Goal: Task Accomplishment & Management: Use online tool/utility

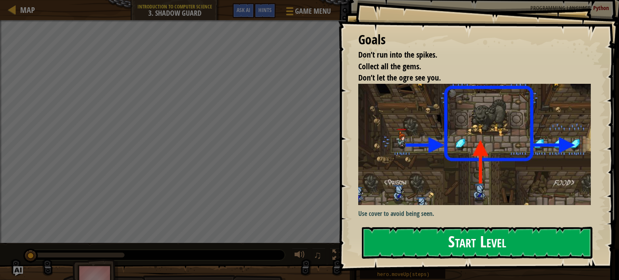
click at [411, 237] on button "Start Level" at bounding box center [477, 243] width 231 height 32
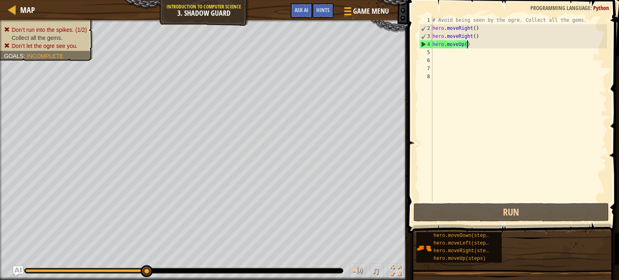
click at [467, 45] on div "# Avoid being seen by the ogre. Collect all the gems. hero . moveRight ( ) hero…" at bounding box center [519, 117] width 176 height 202
click at [465, 39] on div "# Avoid being seen by the ogre. Collect all the gems. hero . moveRight ( ) hero…" at bounding box center [519, 117] width 176 height 202
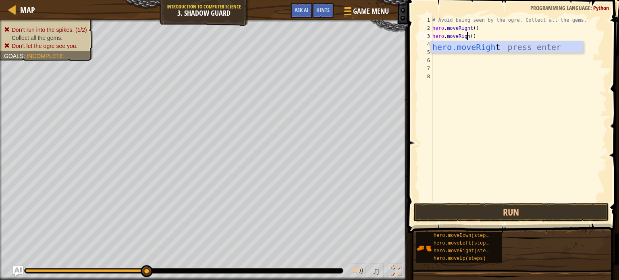
scroll to position [4, 3]
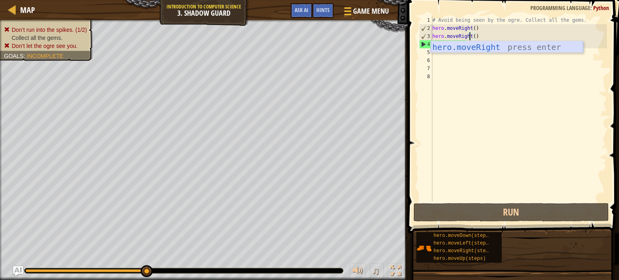
click at [488, 45] on div "hero.moveRight press enter" at bounding box center [507, 59] width 152 height 36
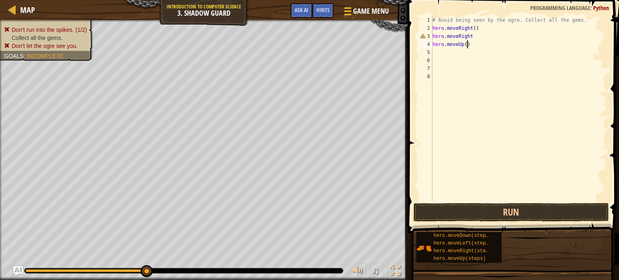
click at [488, 45] on div "# Avoid being seen by the ogre. Collect all the gems. hero . moveRight ( ) hero…" at bounding box center [519, 117] width 176 height 202
type textarea "h"
click at [471, 35] on div "# Avoid being seen by the ogre. Collect all the gems. hero . moveRight ( ) hero…" at bounding box center [519, 117] width 176 height 202
type textarea "h"
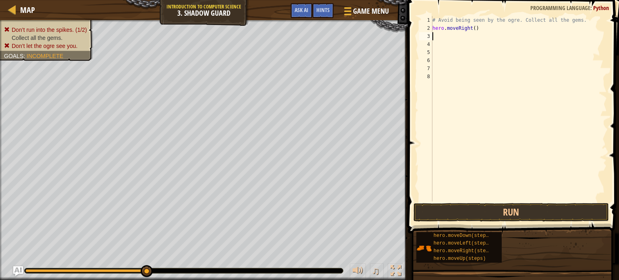
type textarea "h"
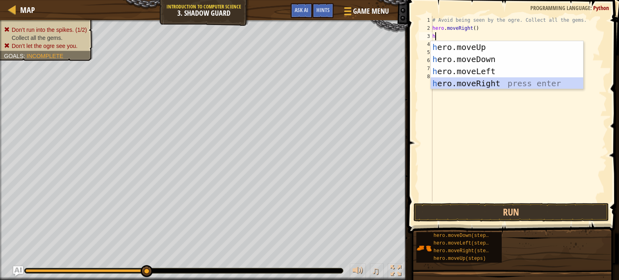
click at [521, 78] on div "h ero.moveUp press enter h ero.moveDown press enter h ero.moveLeft press enter …" at bounding box center [507, 77] width 152 height 73
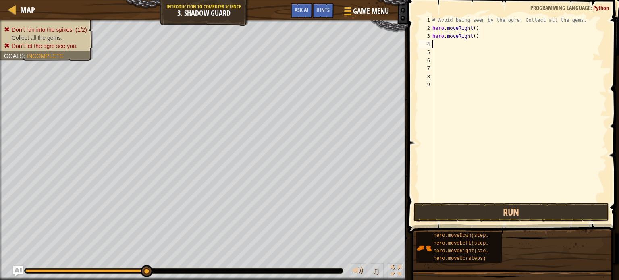
click at [459, 43] on div "# Avoid being seen by the ogre. Collect all the gems. hero . moveRight ( ) hero…" at bounding box center [519, 117] width 176 height 202
type textarea "h"
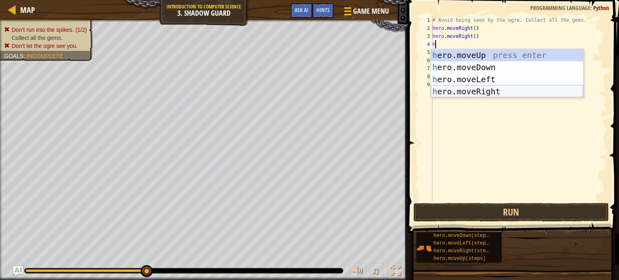
click at [477, 88] on div "h ero.moveUp press enter h ero.moveDown press enter h ero.moveLeft press enter …" at bounding box center [507, 85] width 152 height 73
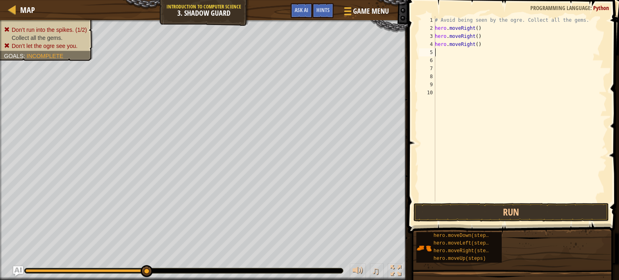
click at [444, 53] on div "# Avoid being seen by the ogre. Collect all the gems. hero . moveRight ( ) hero…" at bounding box center [521, 117] width 174 height 202
click at [481, 45] on div "# Avoid being seen by the ogre. Collect all the gems. hero . moveRight ( ) hero…" at bounding box center [521, 117] width 174 height 202
type textarea "h"
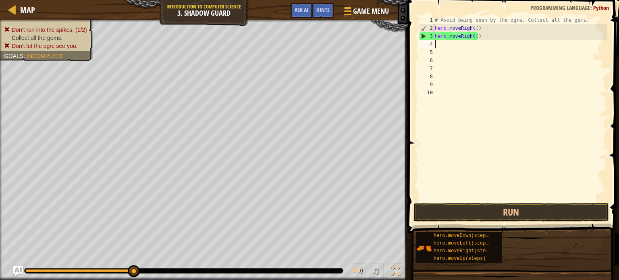
click at [447, 44] on div "# Avoid being seen by the ogre. Collect all the gems. hero . moveRight ( ) hero…" at bounding box center [521, 117] width 174 height 202
click at [461, 212] on button "Run" at bounding box center [512, 212] width 196 height 19
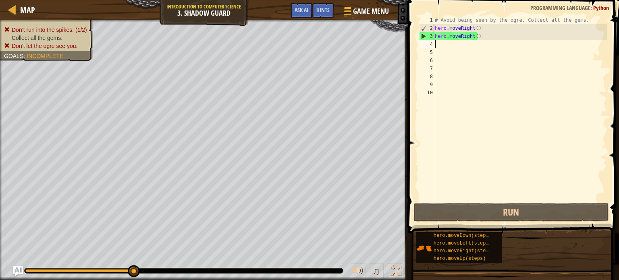
type textarea "h"
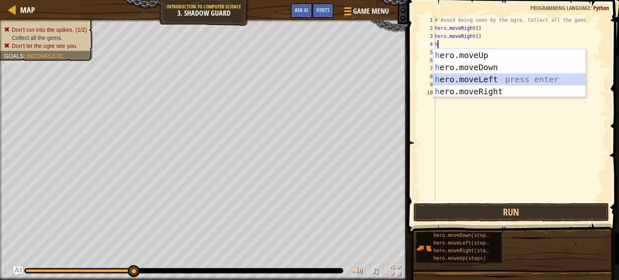
click at [490, 73] on div "h ero.moveUp press enter h ero.moveDown press enter h ero.moveLeft press enter …" at bounding box center [510, 85] width 152 height 73
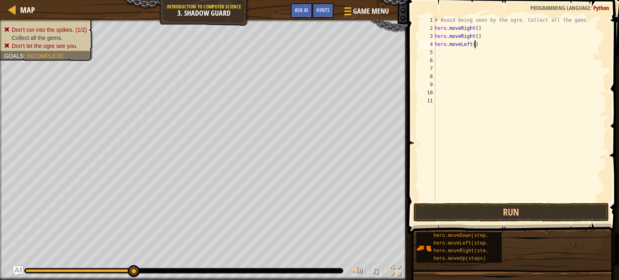
click at [481, 44] on div "# Avoid being seen by the ogre. Collect all the gems. hero . moveRight ( ) hero…" at bounding box center [521, 117] width 174 height 202
type textarea "h"
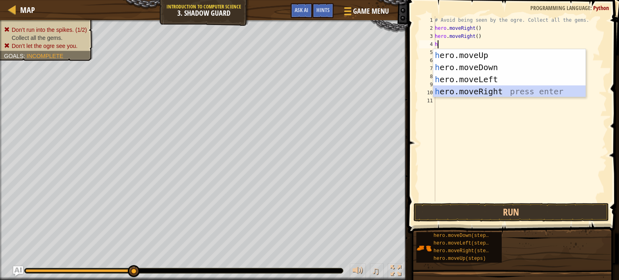
click at [492, 87] on div "h ero.moveUp press enter h ero.moveDown press enter h ero.moveLeft press enter …" at bounding box center [510, 85] width 152 height 73
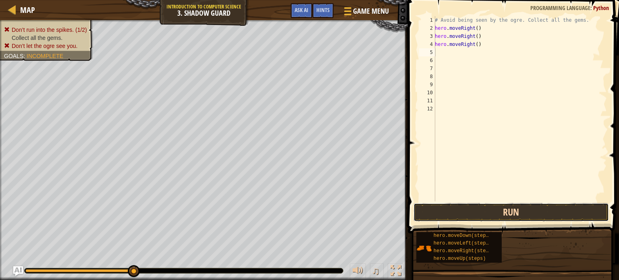
click at [500, 211] on button "Run" at bounding box center [512, 212] width 196 height 19
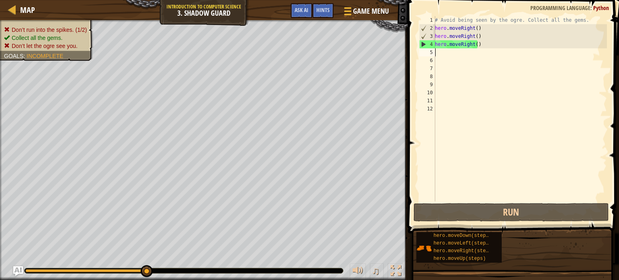
click at [440, 54] on div "# Avoid being seen by the ogre. Collect all the gems. hero . moveRight ( ) hero…" at bounding box center [521, 117] width 174 height 202
type textarea "h"
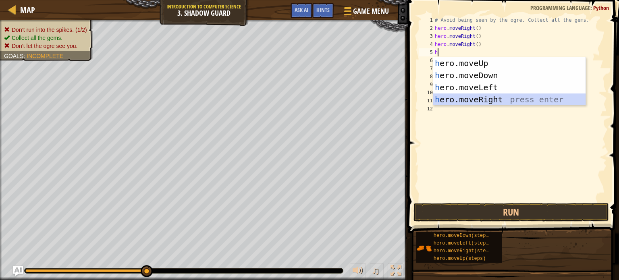
click at [490, 98] on div "h ero.moveUp press enter h ero.moveDown press enter h ero.moveLeft press enter …" at bounding box center [510, 93] width 152 height 73
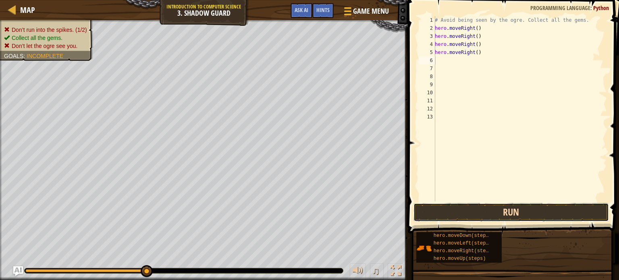
click at [515, 210] on button "Run" at bounding box center [512, 212] width 196 height 19
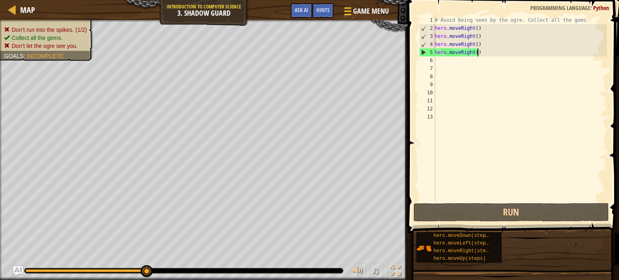
click at [506, 57] on div "# Avoid being seen by the ogre. Collect all the gems. hero . moveRight ( ) hero…" at bounding box center [521, 117] width 174 height 202
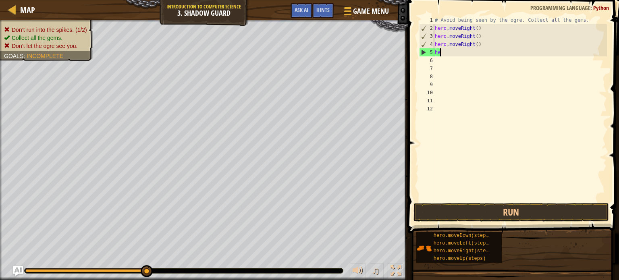
type textarea "h"
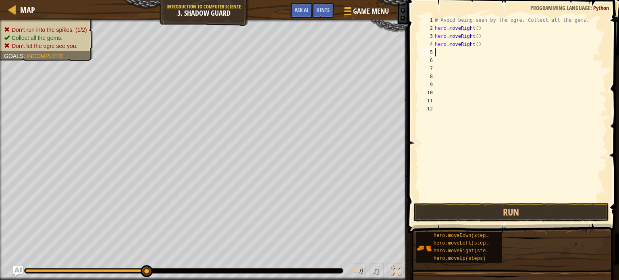
type textarea "h"
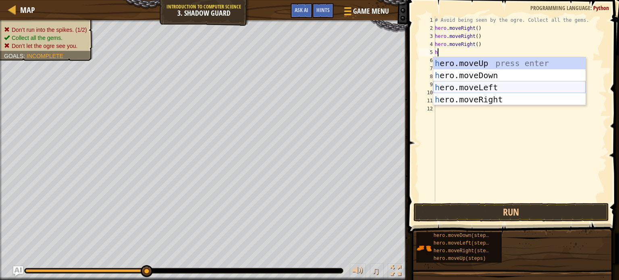
click at [487, 84] on div "h ero.moveUp press enter h ero.moveDown press enter h ero.moveLeft press enter …" at bounding box center [510, 93] width 152 height 73
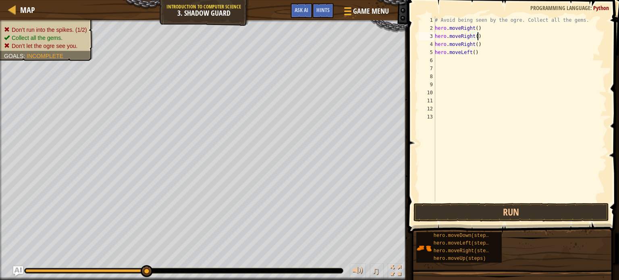
click at [487, 40] on div "# Avoid being seen by the ogre. Collect all the gems. hero . moveRight ( ) hero…" at bounding box center [521, 117] width 174 height 202
type textarea "h"
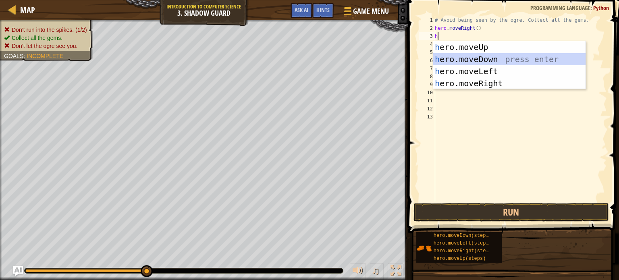
click at [488, 57] on div "h ero.moveUp press enter h ero.moveDown press enter h ero.moveLeft press enter …" at bounding box center [510, 77] width 152 height 73
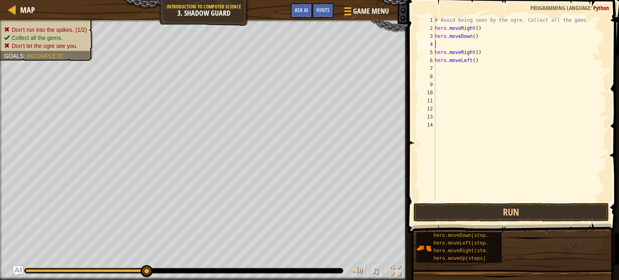
type textarea "h"
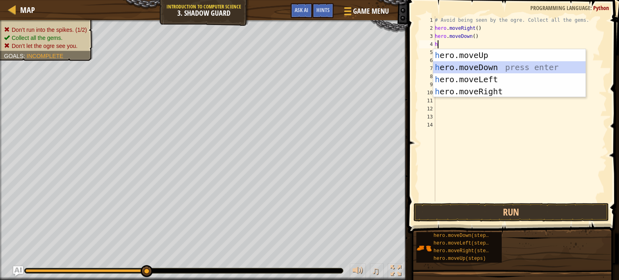
click at [467, 65] on div "h ero.moveUp press enter h ero.moveDown press enter h ero.moveLeft press enter …" at bounding box center [510, 85] width 152 height 73
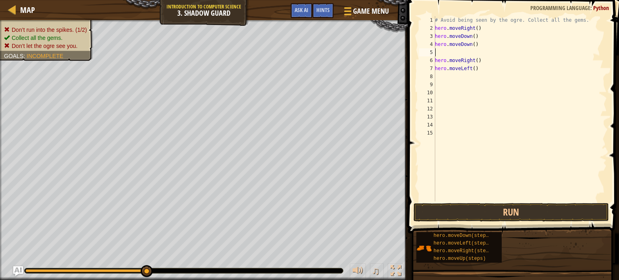
click at [463, 55] on div "# Avoid being seen by the ogre. Collect all the gems. hero . moveRight ( ) hero…" at bounding box center [521, 117] width 174 height 202
click at [493, 213] on button "Run" at bounding box center [512, 212] width 196 height 19
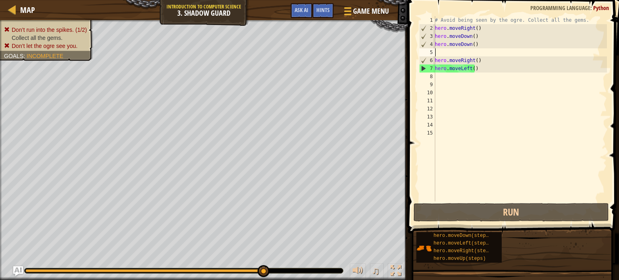
click at [457, 52] on div "# Avoid being seen by the ogre. Collect all the gems. hero . moveRight ( ) hero…" at bounding box center [521, 117] width 174 height 202
type textarea "h"
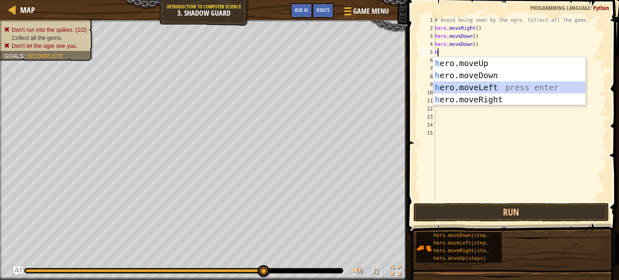
click at [475, 88] on div "h ero.moveUp press enter h ero.moveDown press enter h ero.moveLeft press enter …" at bounding box center [510, 93] width 152 height 73
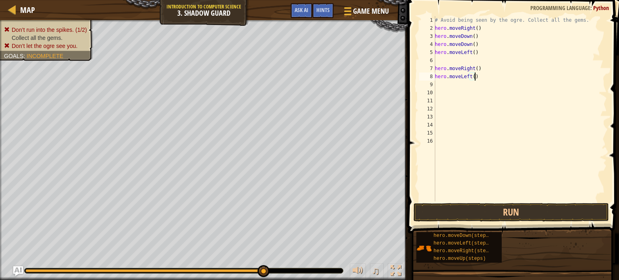
click at [482, 76] on div "# Avoid being seen by the ogre. Collect all the gems. hero . moveRight ( ) hero…" at bounding box center [521, 117] width 174 height 202
type textarea "h"
click at [468, 202] on span at bounding box center [515, 105] width 218 height 257
click at [469, 208] on button "Run" at bounding box center [512, 212] width 196 height 19
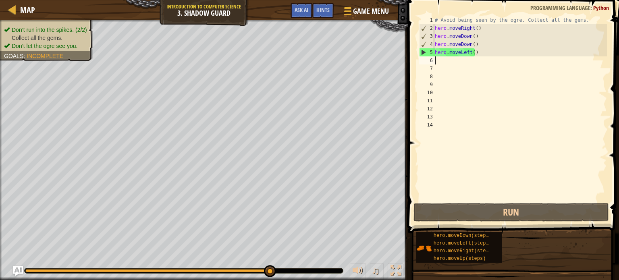
click at [449, 63] on div "# Avoid being seen by the ogre. Collect all the gems. hero . moveRight ( ) hero…" at bounding box center [521, 117] width 174 height 202
click at [489, 52] on div "# Avoid being seen by the ogre. Collect all the gems. hero . moveRight ( ) hero…" at bounding box center [521, 117] width 174 height 202
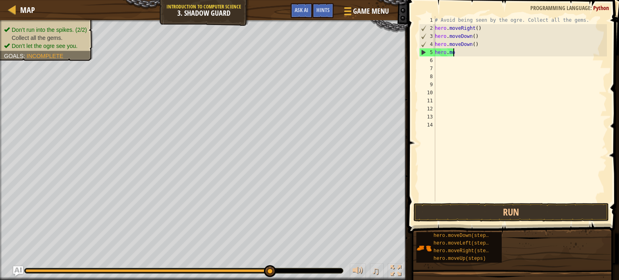
type textarea "h"
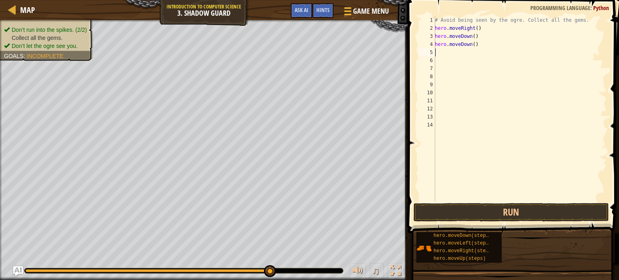
type textarea "h"
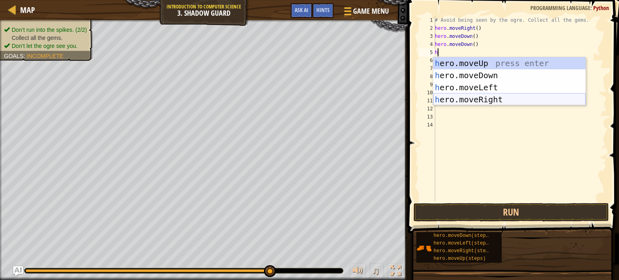
click at [491, 96] on div "h ero.moveUp press enter h ero.moveDown press enter h ero.moveLeft press enter …" at bounding box center [510, 93] width 152 height 73
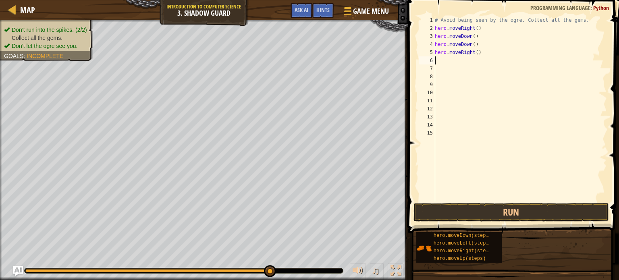
type textarea "h"
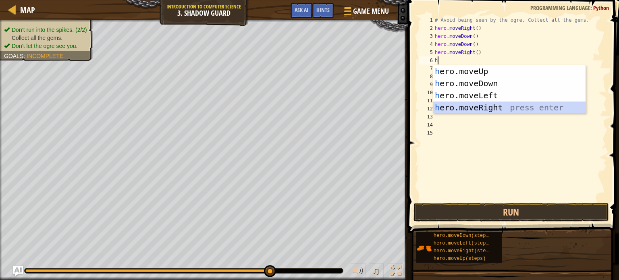
click at [482, 104] on div "h ero.moveUp press enter h ero.moveDown press enter h ero.moveLeft press enter …" at bounding box center [510, 101] width 152 height 73
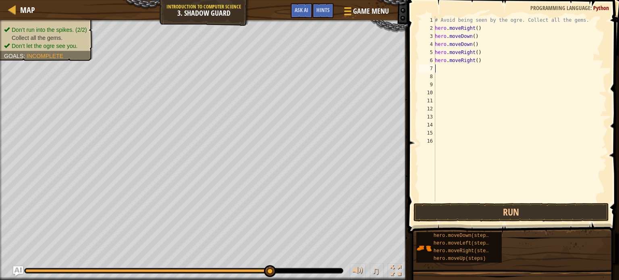
click at [440, 67] on div "# Avoid being seen by the ogre. Collect all the gems. hero . moveRight ( ) hero…" at bounding box center [521, 117] width 174 height 202
type textarea "h"
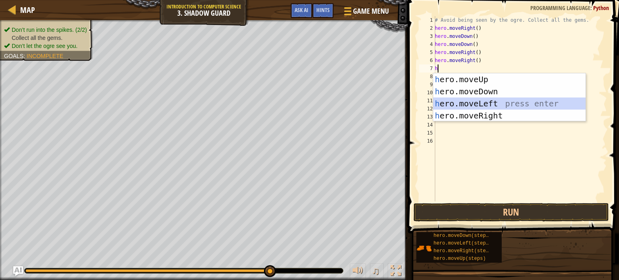
click at [459, 103] on div "h ero.moveUp press enter h ero.moveDown press enter h ero.moveLeft press enter …" at bounding box center [510, 109] width 152 height 73
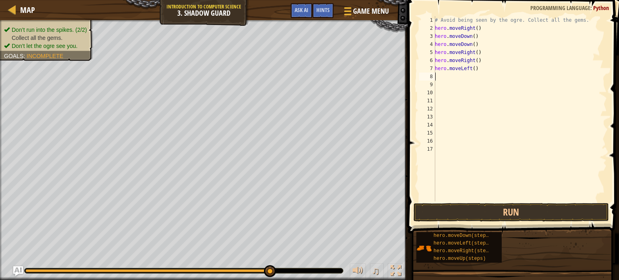
type textarea "h"
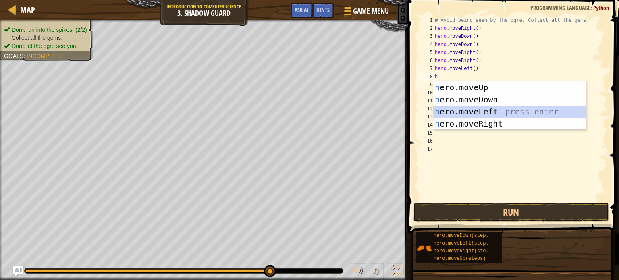
click at [460, 110] on div "h ero.moveUp press enter h ero.moveDown press enter h ero.moveLeft press enter …" at bounding box center [510, 117] width 152 height 73
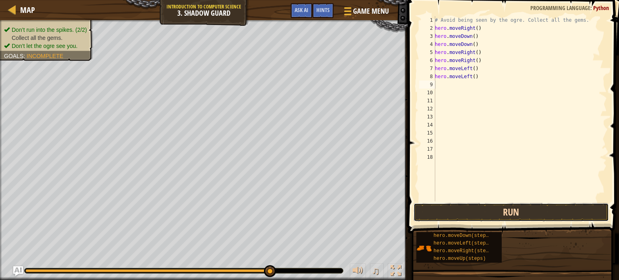
click at [490, 215] on button "Run" at bounding box center [512, 212] width 196 height 19
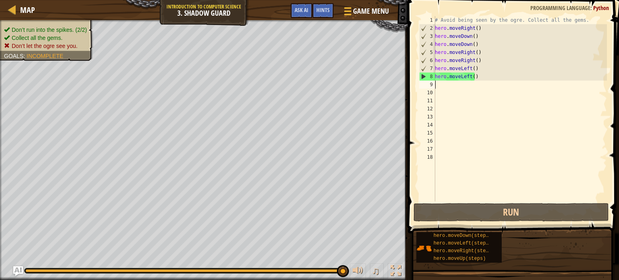
click at [453, 86] on div "# Avoid being seen by the ogre. Collect all the gems. hero . moveRight ( ) hero…" at bounding box center [521, 117] width 174 height 202
type textarea "h"
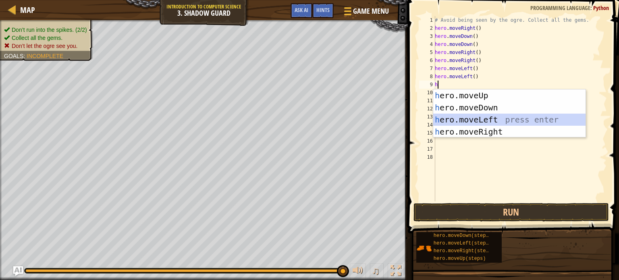
click at [470, 117] on div "h ero.moveUp press enter h ero.moveDown press enter h ero.moveLeft press enter …" at bounding box center [510, 126] width 152 height 73
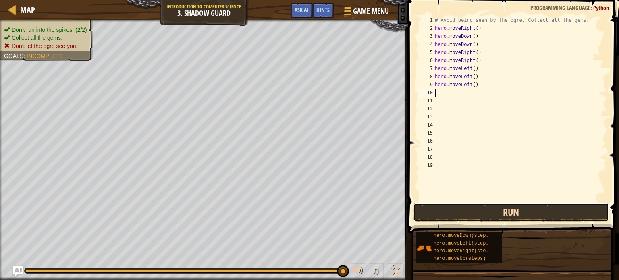
click at [490, 212] on button "Run" at bounding box center [512, 212] width 196 height 19
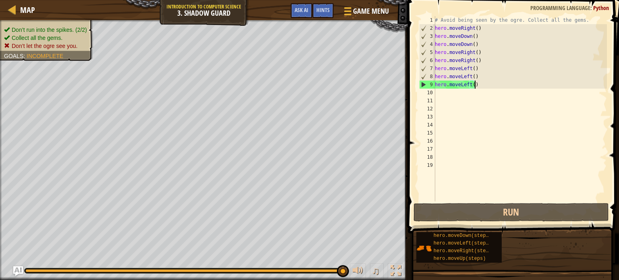
click at [482, 83] on div "# Avoid being seen by the ogre. Collect all the gems. hero . moveRight ( ) hero…" at bounding box center [521, 117] width 174 height 202
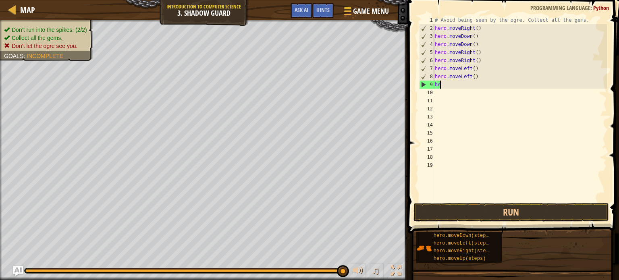
type textarea "h"
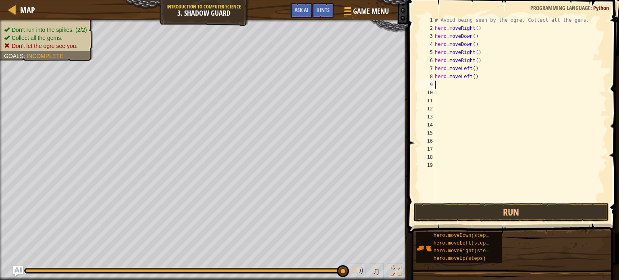
type textarea "h"
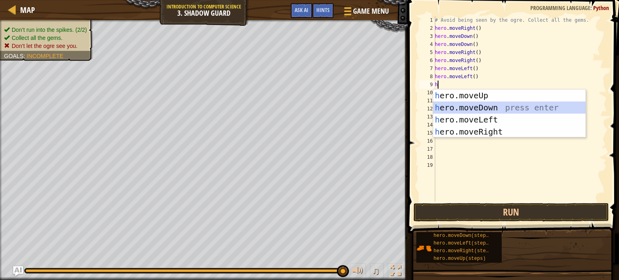
click at [494, 106] on div "h ero.moveUp press enter h ero.moveDown press enter h ero.moveLeft press enter …" at bounding box center [510, 126] width 152 height 73
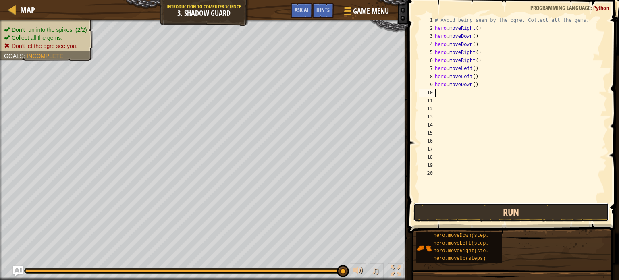
click at [500, 212] on button "Run" at bounding box center [512, 212] width 196 height 19
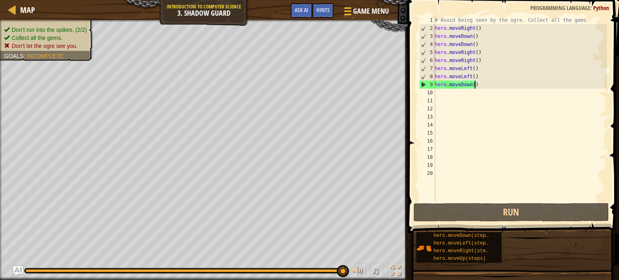
click at [491, 83] on div "# Avoid being seen by the ogre. Collect all the gems. hero . moveRight ( ) hero…" at bounding box center [521, 117] width 174 height 202
click at [486, 74] on div "# Avoid being seen by the ogre. Collect all the gems. hero . moveRight ( ) hero…" at bounding box center [521, 117] width 174 height 202
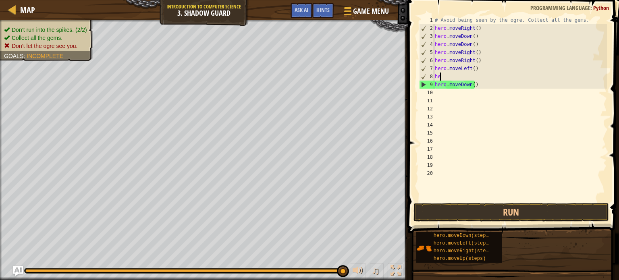
type textarea "h"
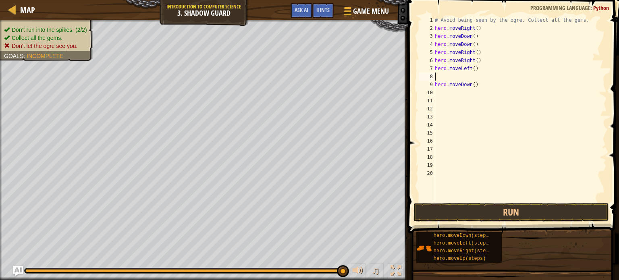
type textarea "h"
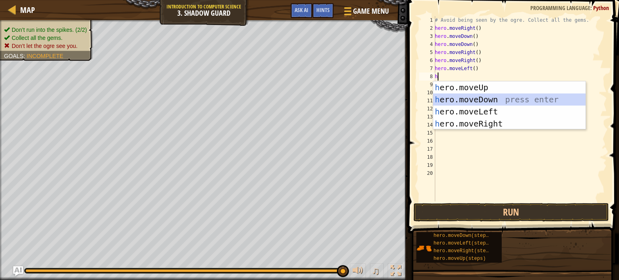
click at [507, 98] on div "h ero.moveUp press enter h ero.moveDown press enter h ero.moveLeft press enter …" at bounding box center [510, 117] width 152 height 73
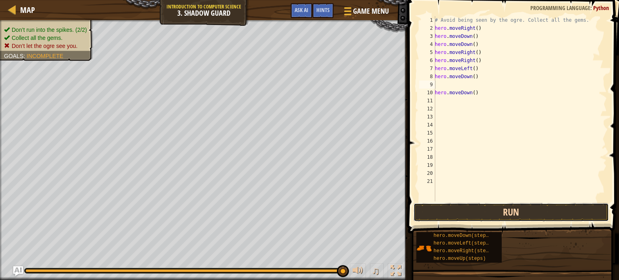
click at [495, 206] on button "Run" at bounding box center [512, 212] width 196 height 19
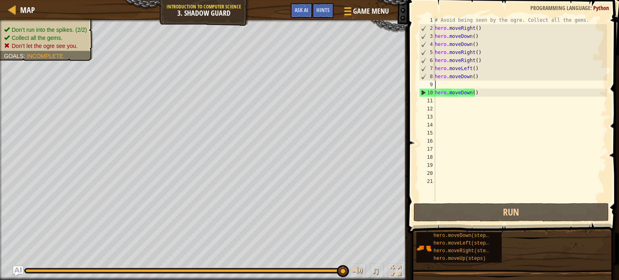
click at [450, 85] on div "# Avoid being seen by the ogre. Collect all the gems. hero . moveRight ( ) hero…" at bounding box center [521, 117] width 174 height 202
type textarea "h"
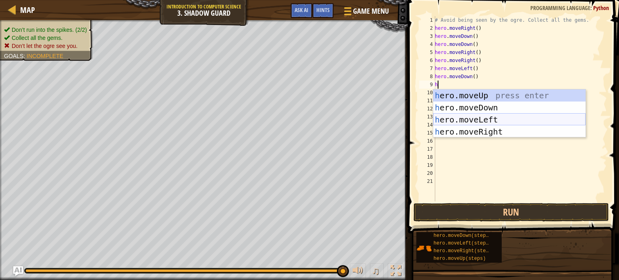
click at [453, 116] on div "h ero.moveUp press enter h ero.moveDown press enter h ero.moveLeft press enter …" at bounding box center [510, 126] width 152 height 73
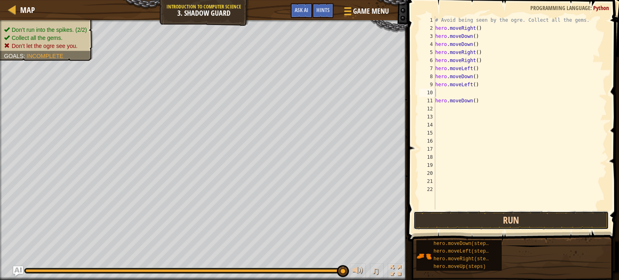
click at [478, 221] on button "Run" at bounding box center [512, 220] width 196 height 19
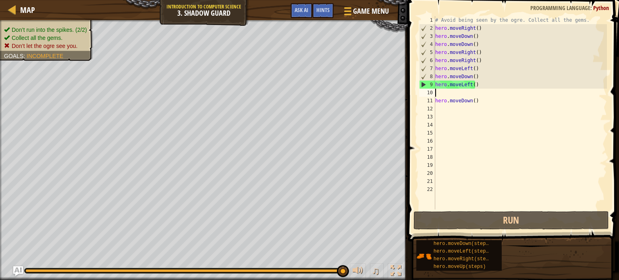
type textarea "h"
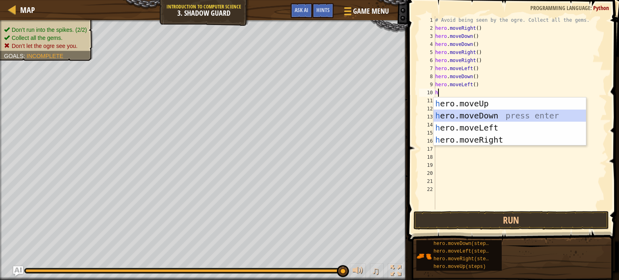
click at [485, 113] on div "h ero.moveUp press enter h ero.moveDown press enter h ero.moveLeft press enter …" at bounding box center [510, 134] width 152 height 73
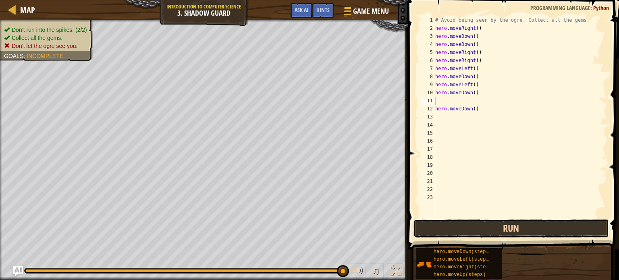
click at [485, 226] on button "Run" at bounding box center [512, 228] width 196 height 19
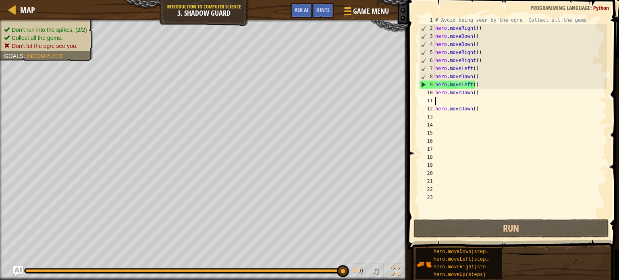
click at [484, 83] on div "# Avoid being seen by the ogre. Collect all the gems. hero . moveRight ( ) hero…" at bounding box center [520, 125] width 173 height 218
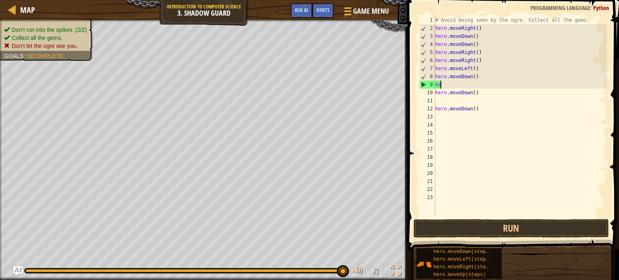
type textarea "h"
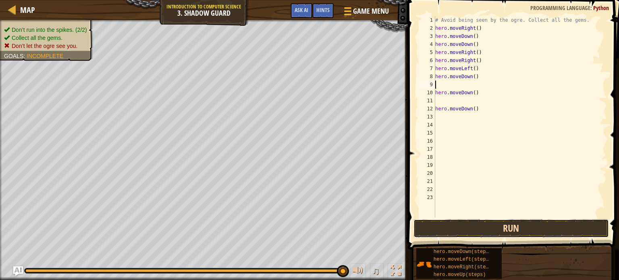
click at [459, 223] on button "Run" at bounding box center [512, 228] width 196 height 19
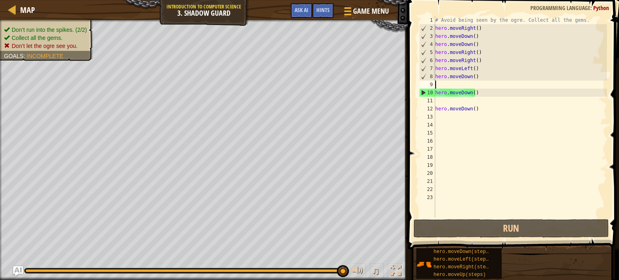
type textarea "h"
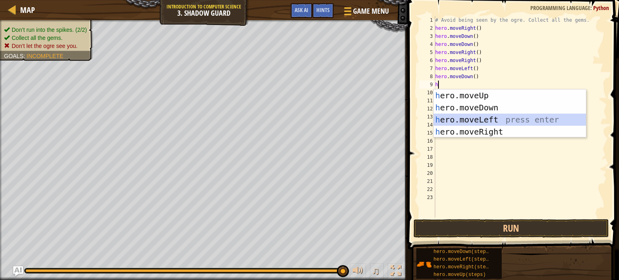
click at [497, 115] on div "h ero.moveUp press enter h ero.moveDown press enter h ero.moveLeft press enter …" at bounding box center [510, 126] width 152 height 73
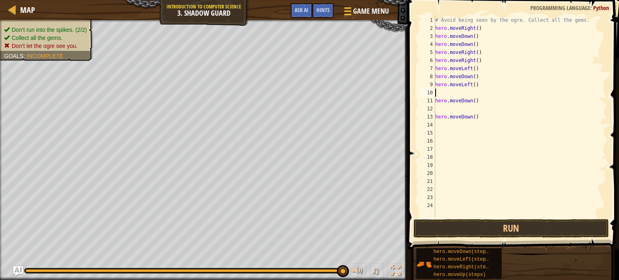
type textarea "h"
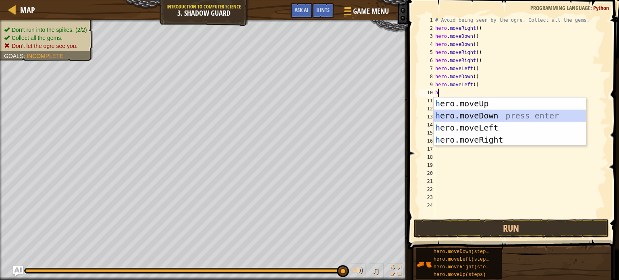
click at [481, 111] on div "h ero.moveUp press enter h ero.moveDown press enter h ero.moveLeft press enter …" at bounding box center [510, 134] width 152 height 73
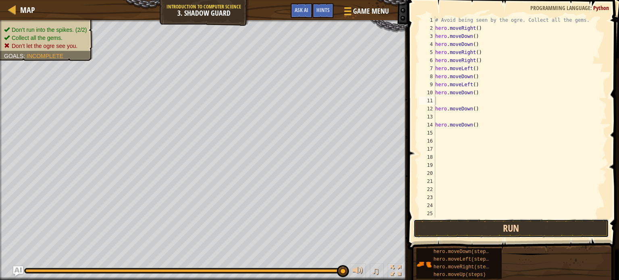
click at [466, 231] on button "Run" at bounding box center [512, 228] width 196 height 19
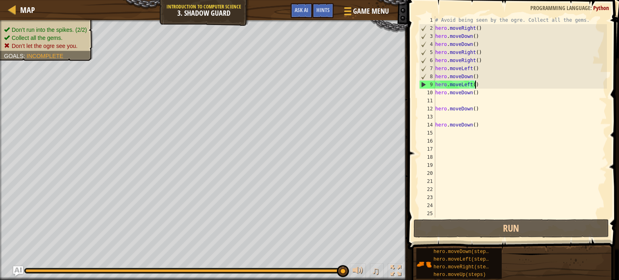
click at [484, 87] on div "# Avoid being seen by the ogre. Collect all the gems. hero . moveRight ( ) hero…" at bounding box center [520, 125] width 173 height 218
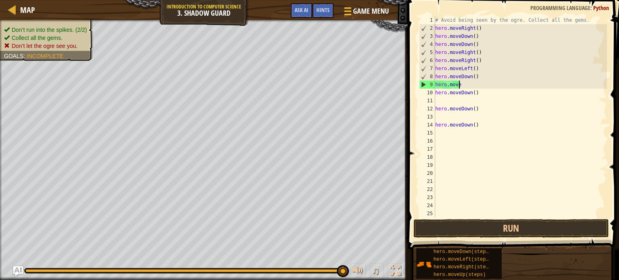
type textarea "h"
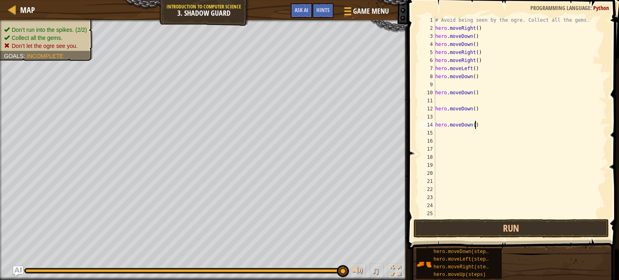
click at [478, 127] on div "# Avoid being seen by the ogre. Collect all the gems. hero . moveRight ( ) hero…" at bounding box center [520, 125] width 173 height 218
type textarea "h"
click at [480, 104] on div "# Avoid being seen by the ogre. Collect all the gems. hero . moveRight ( ) hero…" at bounding box center [520, 125] width 173 height 218
click at [484, 108] on div "# Avoid being seen by the ogre. Collect all the gems. hero . moveRight ( ) hero…" at bounding box center [520, 125] width 173 height 218
type textarea "h"
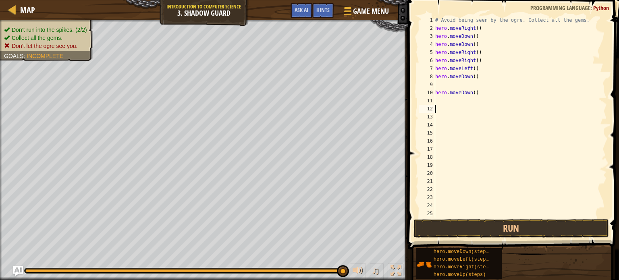
click at [481, 92] on div "# Avoid being seen by the ogre. Collect all the gems. hero . moveRight ( ) hero…" at bounding box center [520, 125] width 173 height 218
type textarea "h"
click at [440, 84] on div "# Avoid being seen by the ogre. Collect all the gems. hero . moveRight ( ) hero…" at bounding box center [520, 125] width 173 height 218
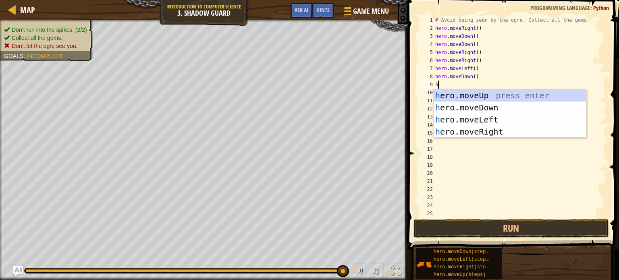
click at [480, 53] on div "# Avoid being seen by the ogre. Collect all the gems. hero . moveRight ( ) hero…" at bounding box center [520, 125] width 173 height 218
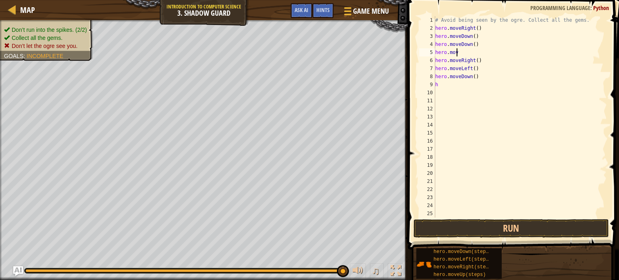
type textarea "h"
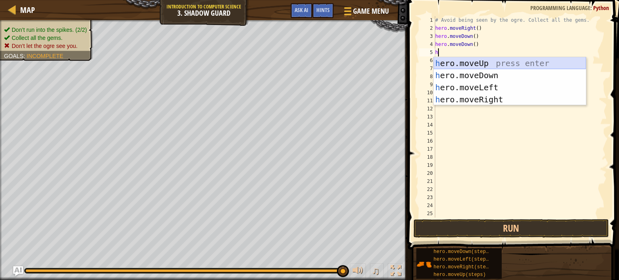
click at [503, 63] on div "h ero.moveUp press enter h ero.moveDown press enter h ero.moveLeft press enter …" at bounding box center [510, 93] width 152 height 73
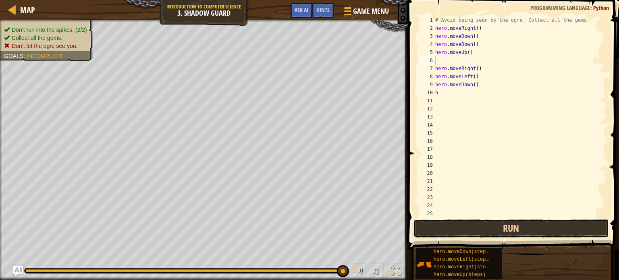
click at [497, 228] on button "Run" at bounding box center [512, 228] width 196 height 19
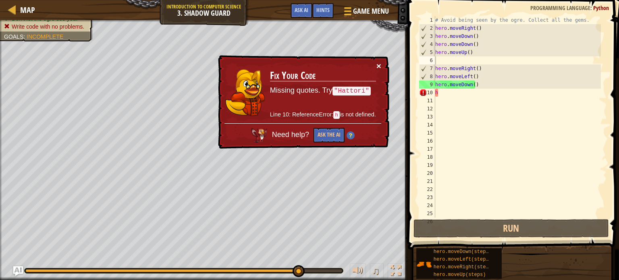
click at [379, 63] on button "×" at bounding box center [379, 66] width 5 height 8
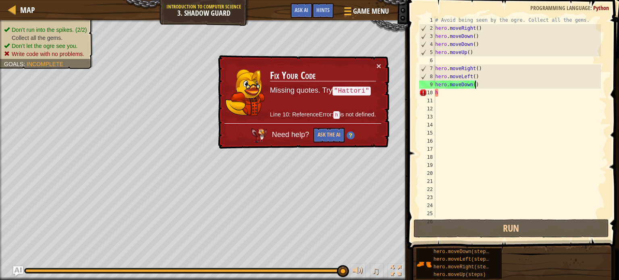
click at [479, 86] on div "# Avoid being seen by the ogre. Collect all the gems. hero . moveRight ( ) hero…" at bounding box center [517, 125] width 167 height 218
click at [471, 94] on div "# Avoid being seen by the ogre. Collect all the gems. hero . moveRight ( ) hero…" at bounding box center [517, 125] width 167 height 218
type textarea "h"
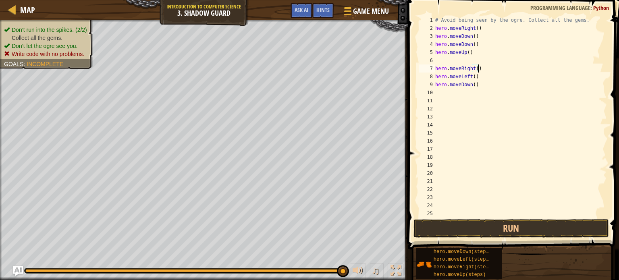
click at [481, 68] on div "# Avoid being seen by the ogre. Collect all the gems. hero . moveRight ( ) hero…" at bounding box center [517, 125] width 167 height 218
type textarea "h"
click at [481, 69] on div "# Avoid being seen by the ogre. Collect all the gems. hero . moveRight ( ) hero…" at bounding box center [520, 125] width 173 height 218
type textarea "h"
click at [475, 75] on div "# Avoid being seen by the ogre. Collect all the gems. hero . moveRight ( ) hero…" at bounding box center [520, 125] width 173 height 218
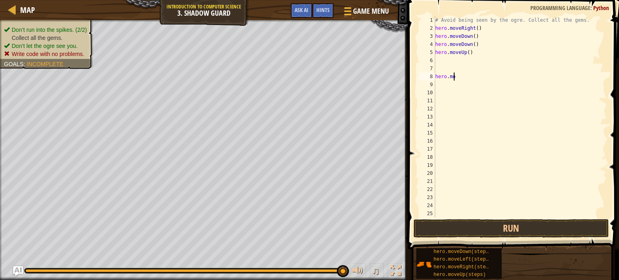
type textarea "h"
click at [457, 57] on div "# Avoid being seen by the ogre. Collect all the gems. hero . moveRight ( ) hero…" at bounding box center [520, 125] width 173 height 218
type textarea "h"
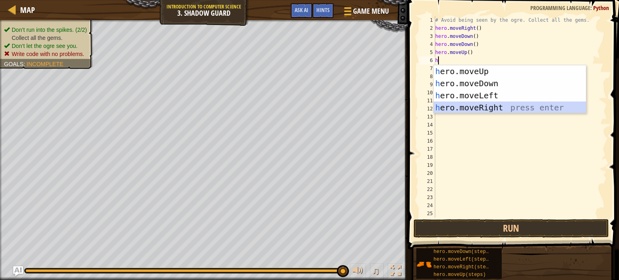
click at [489, 104] on div "h ero.moveUp press enter h ero.moveDown press enter h ero.moveLeft press enter …" at bounding box center [510, 101] width 152 height 73
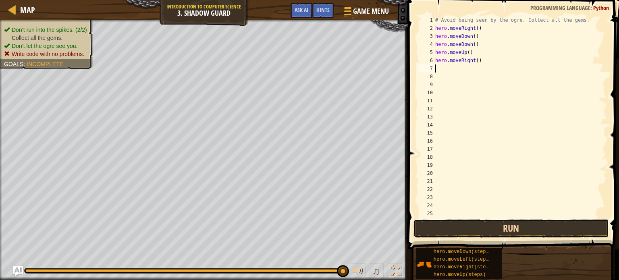
click at [507, 228] on button "Run" at bounding box center [512, 228] width 196 height 19
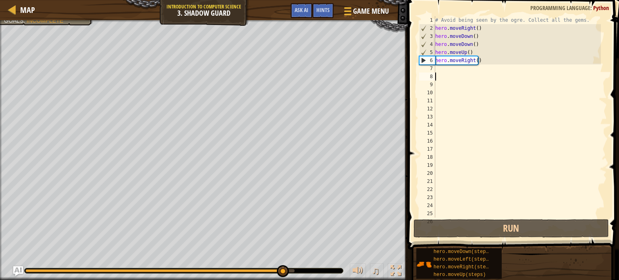
click at [451, 73] on div "# Avoid being seen by the ogre. Collect all the gems. hero . moveRight ( ) hero…" at bounding box center [517, 125] width 167 height 218
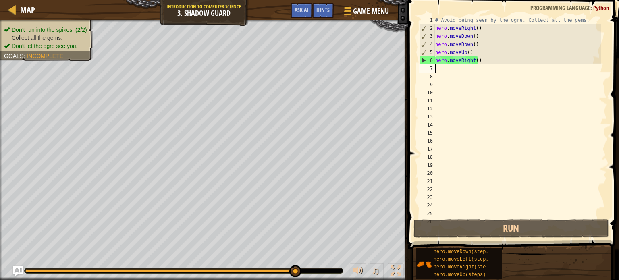
click at [445, 71] on div "# Avoid being seen by the ogre. Collect all the gems. hero . moveRight ( ) hero…" at bounding box center [517, 125] width 167 height 218
type textarea "h"
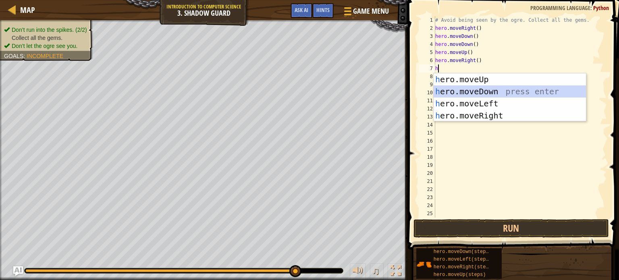
click at [468, 88] on div "h ero.moveUp press enter h ero.moveDown press enter h ero.moveLeft press enter …" at bounding box center [510, 109] width 152 height 73
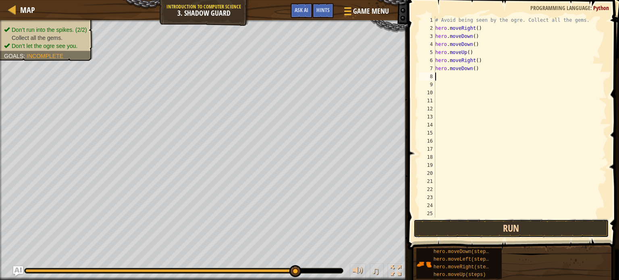
click at [495, 225] on button "Run" at bounding box center [512, 228] width 196 height 19
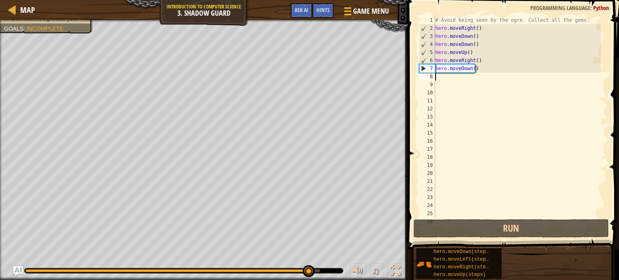
type textarea "h"
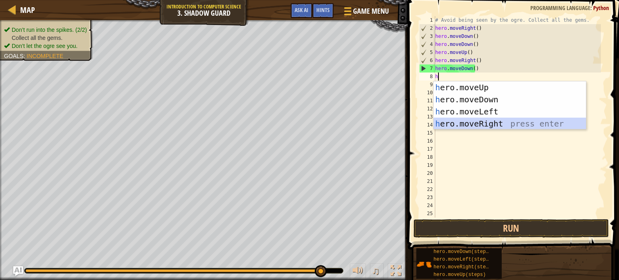
click at [467, 119] on div "h ero.moveUp press enter h ero.moveDown press enter h ero.moveLeft press enter …" at bounding box center [510, 117] width 152 height 73
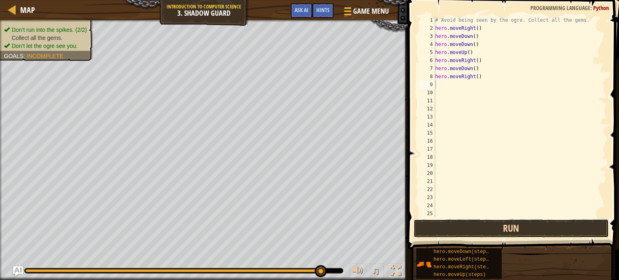
click at [489, 230] on button "Run" at bounding box center [512, 228] width 196 height 19
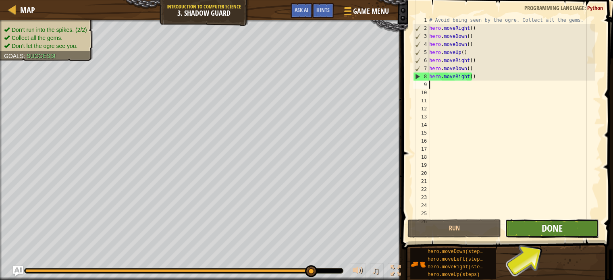
click at [543, 229] on span "Done" at bounding box center [552, 228] width 21 height 13
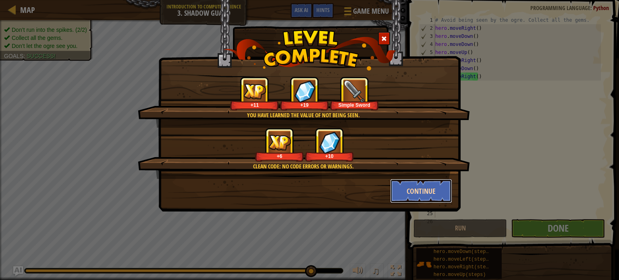
click at [426, 194] on button "Continue" at bounding box center [421, 191] width 63 height 24
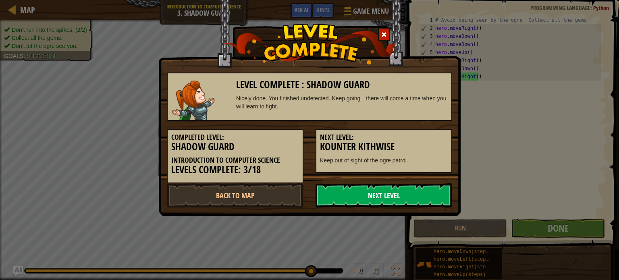
click at [414, 193] on link "Next Level" at bounding box center [384, 195] width 137 height 24
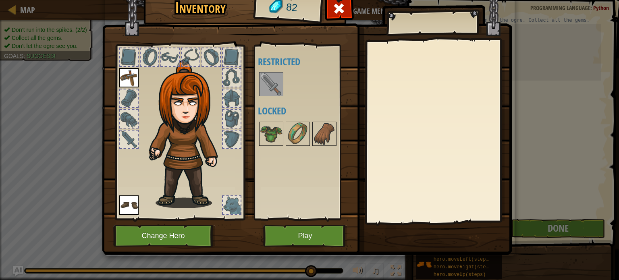
click at [273, 88] on img at bounding box center [271, 84] width 23 height 23
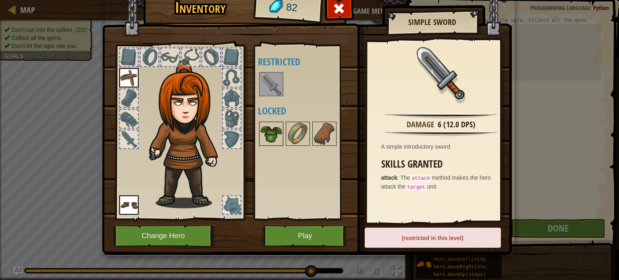
click at [265, 125] on img at bounding box center [271, 134] width 23 height 23
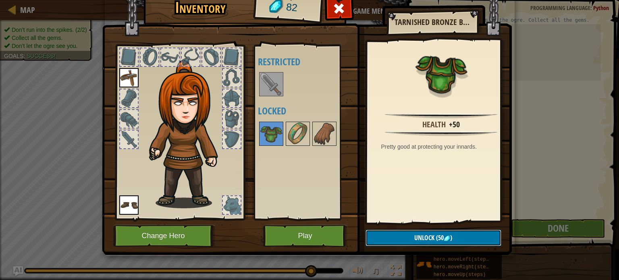
click at [397, 232] on button "Unlock (50 )" at bounding box center [434, 238] width 136 height 17
click at [397, 232] on button "Confirm" at bounding box center [434, 238] width 136 height 17
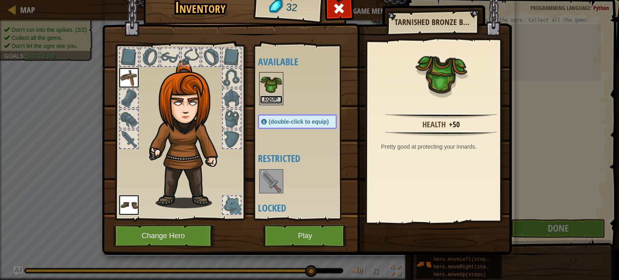
click at [265, 96] on button "Equip" at bounding box center [271, 100] width 23 height 8
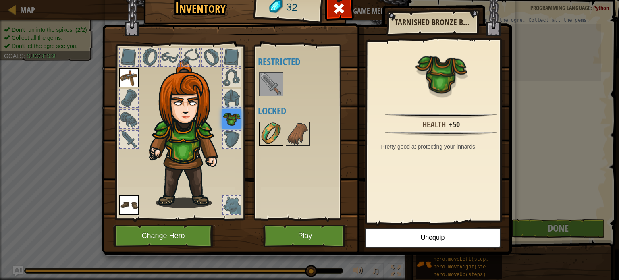
click at [267, 132] on img at bounding box center [271, 134] width 23 height 23
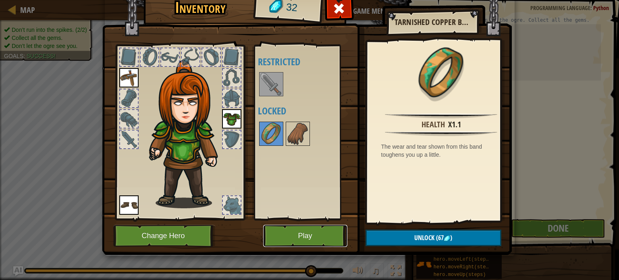
click at [305, 234] on button "Play" at bounding box center [305, 236] width 84 height 22
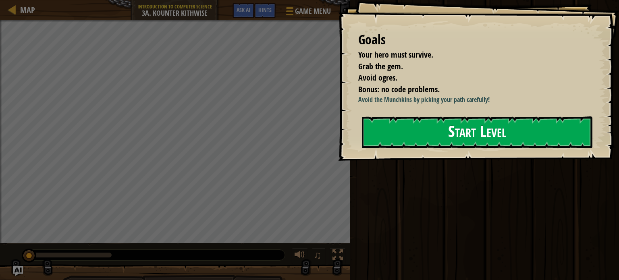
click at [408, 124] on button "Start Level" at bounding box center [477, 133] width 231 height 32
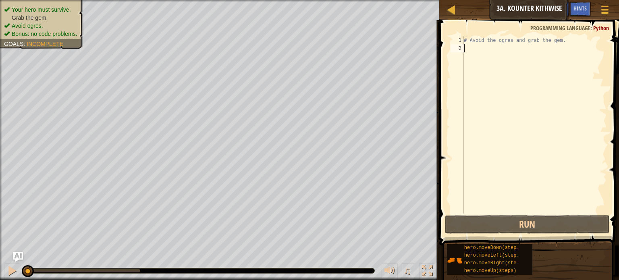
type textarea "h"
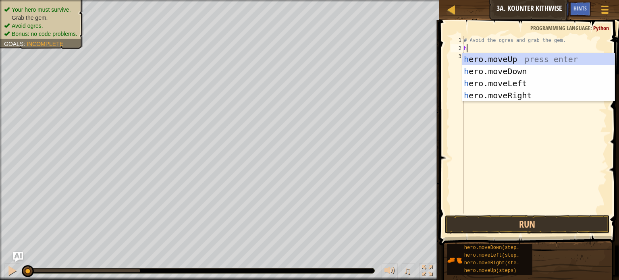
scroll to position [4, 0]
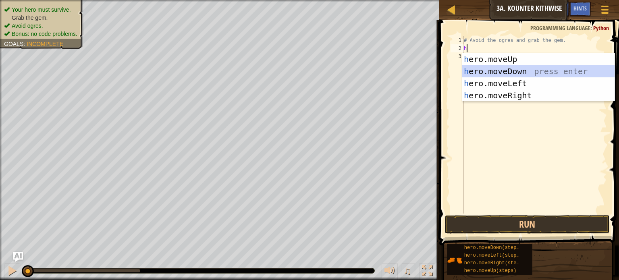
click at [475, 70] on div "h ero.moveUp press enter h ero.moveDown press enter h ero.moveLeft press enter …" at bounding box center [539, 89] width 152 height 73
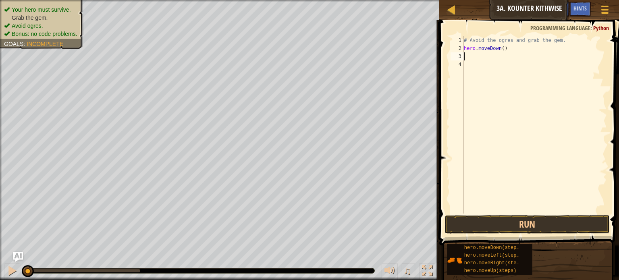
type textarea "h"
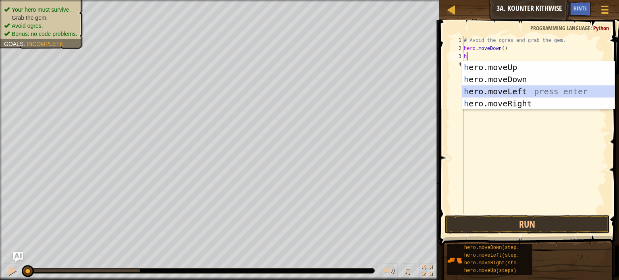
click at [484, 96] on div "h ero.moveUp press enter h ero.moveDown press enter h ero.moveLeft press enter …" at bounding box center [539, 97] width 152 height 73
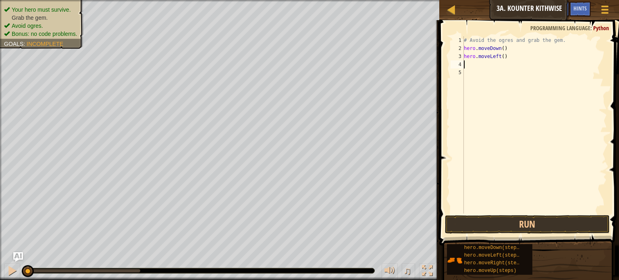
click at [507, 58] on div "# Avoid the ogres and grab the gem. hero . moveDown ( ) hero . moveLeft ( )" at bounding box center [535, 133] width 145 height 194
type textarea "hh"
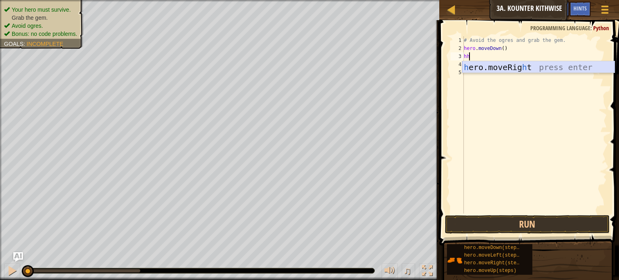
click at [506, 65] on div "h ero.moveRig h t press enter" at bounding box center [539, 79] width 152 height 36
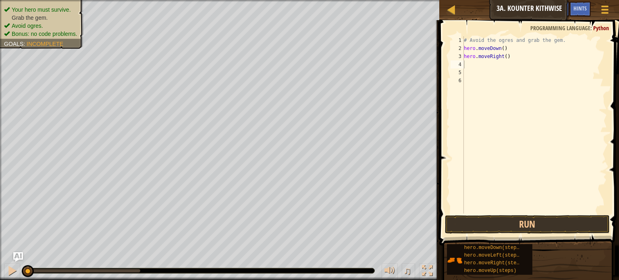
click at [502, 215] on span at bounding box center [530, 121] width 186 height 249
click at [504, 220] on button "Run" at bounding box center [527, 224] width 165 height 19
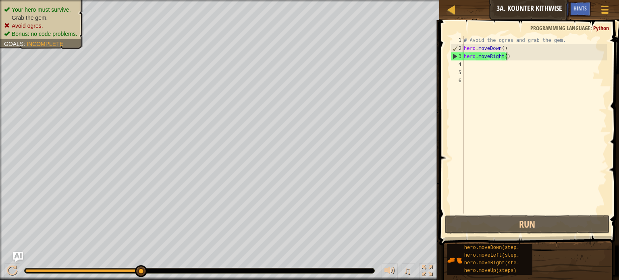
click at [513, 55] on div "# Avoid the ogres and grab the gem. hero . moveDown ( ) hero . moveRight ( )" at bounding box center [535, 133] width 145 height 194
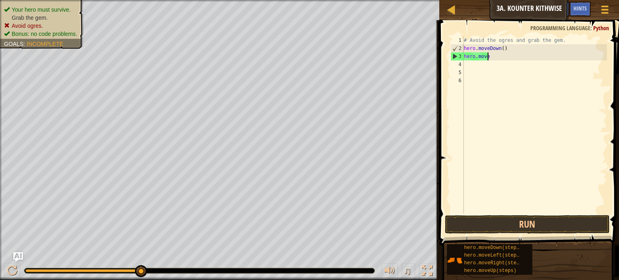
type textarea "h"
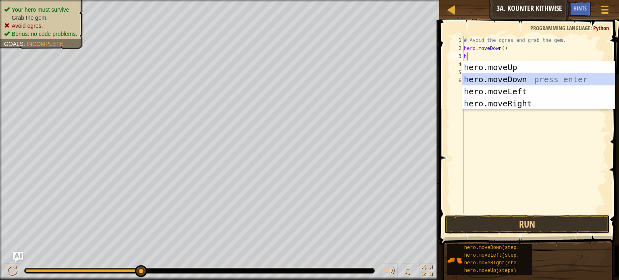
click at [500, 75] on div "h ero.moveUp press enter h ero.moveDown press enter h ero.moveLeft press enter …" at bounding box center [539, 97] width 152 height 73
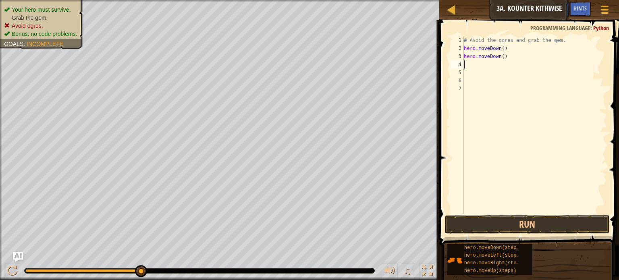
type textarea "h"
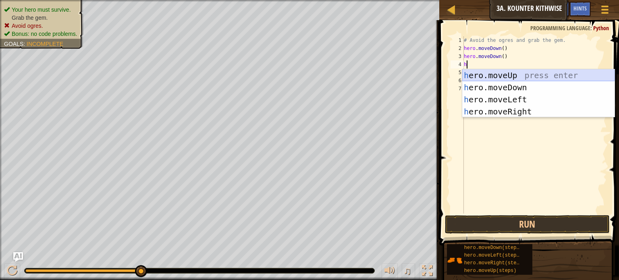
click at [498, 74] on div "h ero.moveUp press enter h ero.moveDown press enter h ero.moveLeft press enter …" at bounding box center [539, 105] width 152 height 73
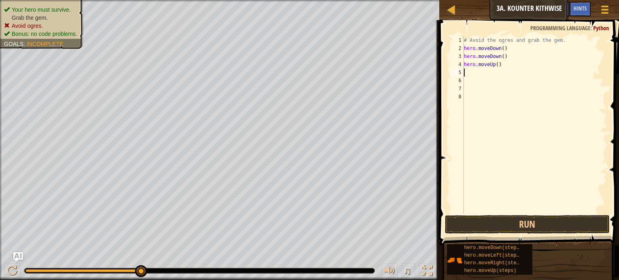
type textarea "hero.moveUp()"
click at [480, 74] on div "# Avoid the ogres and grab the gem. hero . moveDown ( ) hero . moveDown ( ) her…" at bounding box center [535, 133] width 145 height 194
type textarea "h"
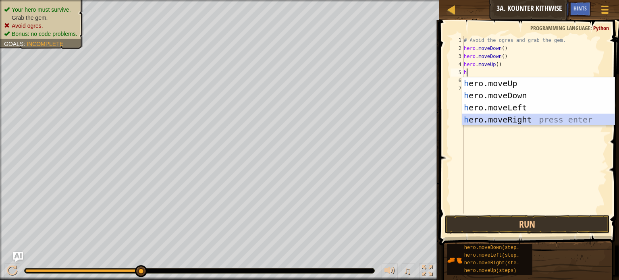
click at [503, 118] on div "h ero.moveUp press enter h ero.moveDown press enter h ero.moveLeft press enter …" at bounding box center [539, 113] width 152 height 73
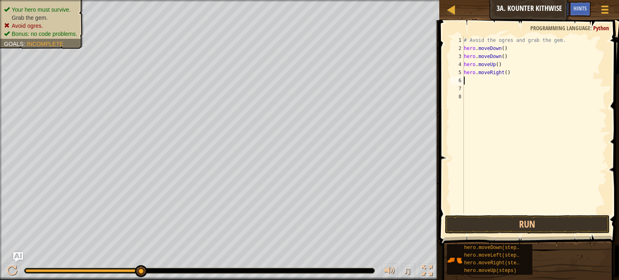
type textarea "h"
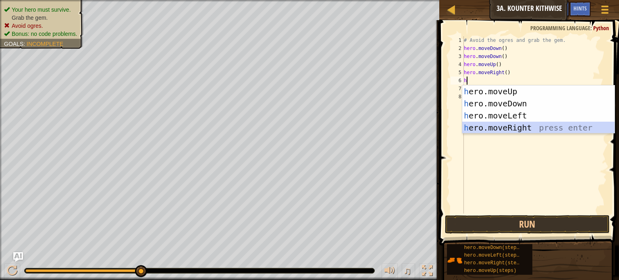
click at [515, 127] on div "h ero.moveUp press enter h ero.moveDown press enter h ero.moveLeft press enter …" at bounding box center [539, 121] width 152 height 73
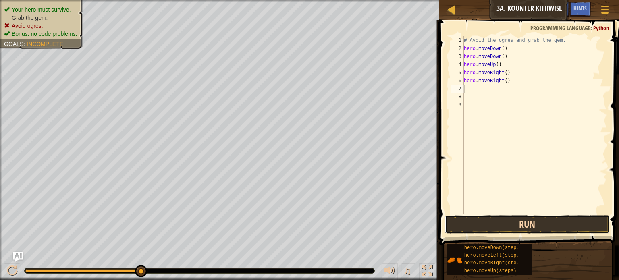
click at [510, 228] on button "Run" at bounding box center [527, 224] width 165 height 19
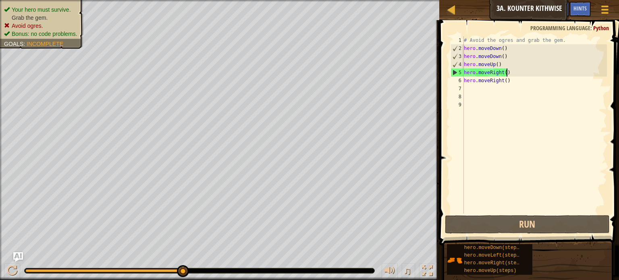
click at [521, 76] on div "# Avoid the ogres and grab the gem. hero . moveDown ( ) hero . moveDown ( ) her…" at bounding box center [535, 133] width 145 height 194
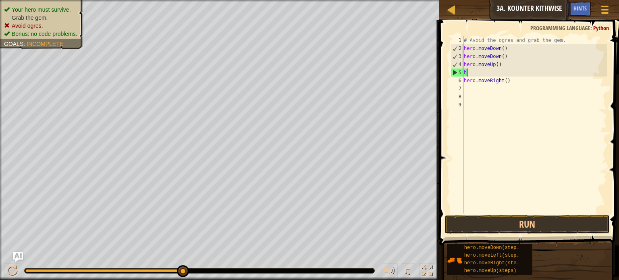
type textarea "h"
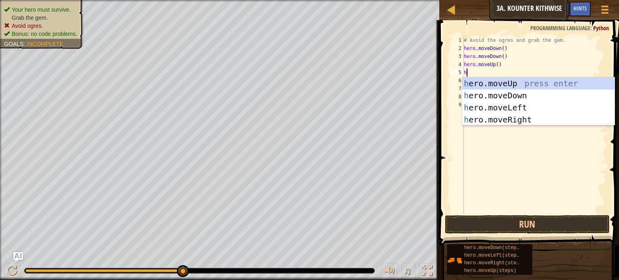
click at [500, 63] on div "# Avoid the ogres and grab the gem. hero . moveDown ( ) hero . moveDown ( ) her…" at bounding box center [535, 133] width 145 height 194
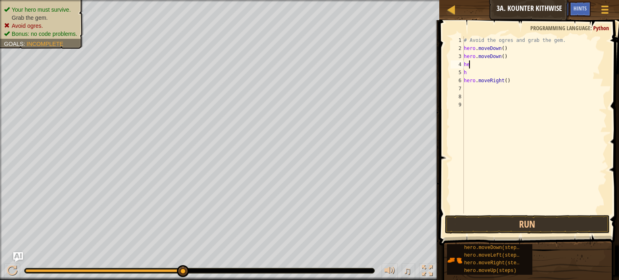
type textarea "h"
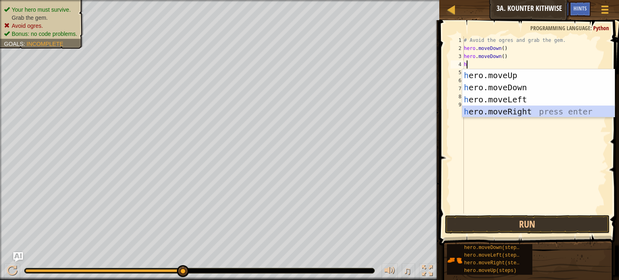
click at [494, 109] on div "h ero.moveUp press enter h ero.moveDown press enter h ero.moveLeft press enter …" at bounding box center [539, 105] width 152 height 73
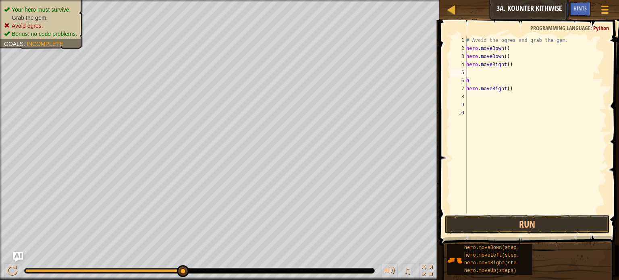
type textarea "h"
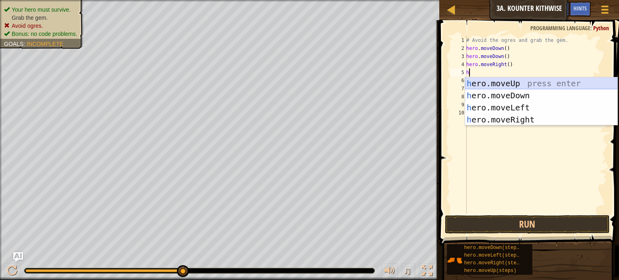
click at [516, 82] on div "h ero.moveUp press enter h ero.moveDown press enter h ero.moveLeft press enter …" at bounding box center [541, 113] width 152 height 73
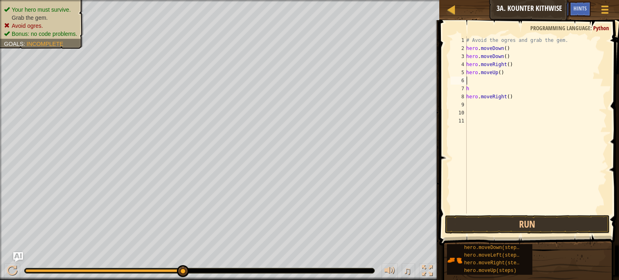
type textarea "h"
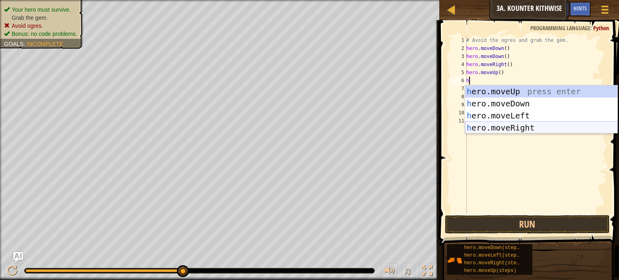
click at [527, 128] on div "h ero.moveUp press enter h ero.moveDown press enter h ero.moveLeft press enter …" at bounding box center [541, 121] width 152 height 73
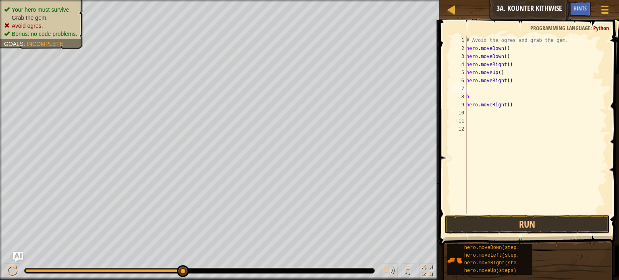
click at [489, 98] on div "# Avoid the ogres and grab the gem. hero . moveDown ( ) hero . moveDown ( ) her…" at bounding box center [536, 133] width 142 height 194
type textarea "h"
click at [511, 106] on div "# Avoid the ogres and grab the gem. hero . moveDown ( ) hero . moveDown ( ) her…" at bounding box center [536, 133] width 142 height 194
type textarea "h"
click at [505, 222] on button "Run" at bounding box center [527, 224] width 165 height 19
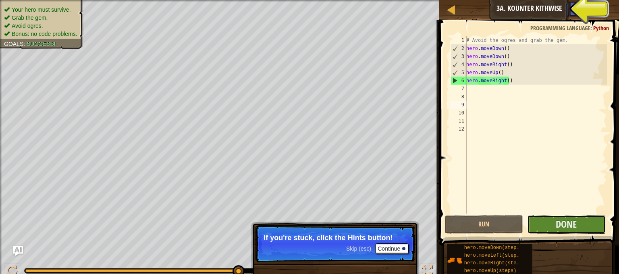
click at [549, 221] on button "Done" at bounding box center [566, 224] width 79 height 19
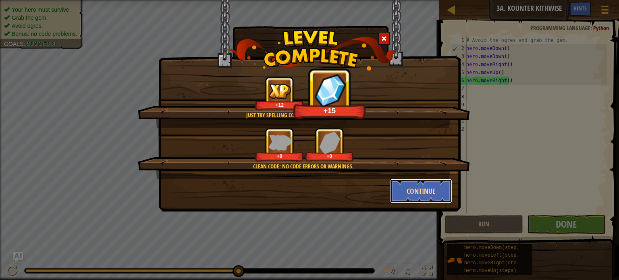
click at [406, 188] on button "Continue" at bounding box center [421, 191] width 63 height 24
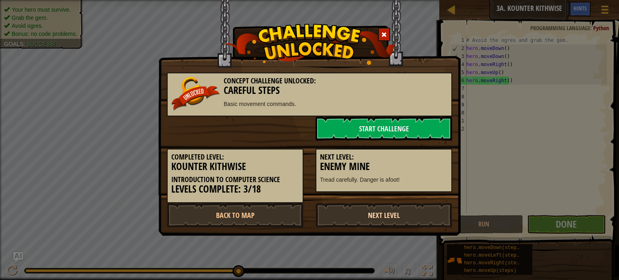
click at [386, 213] on link "Next Level" at bounding box center [384, 215] width 137 height 24
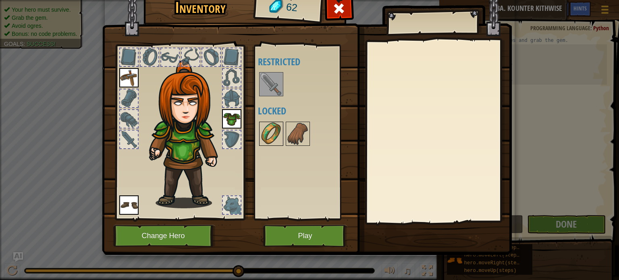
click at [275, 125] on img at bounding box center [271, 134] width 23 height 23
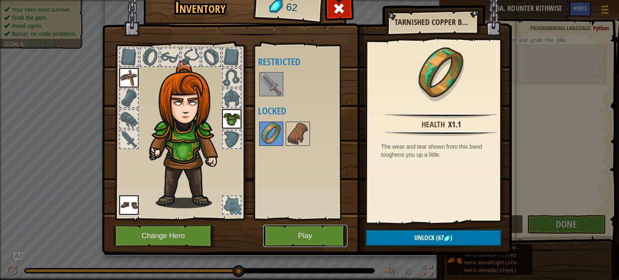
click at [296, 229] on button "Play" at bounding box center [305, 236] width 84 height 22
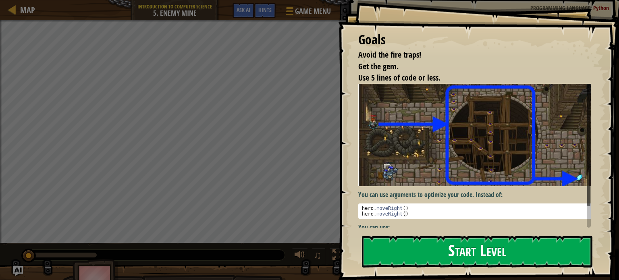
click at [415, 250] on button "Start Level" at bounding box center [477, 252] width 231 height 32
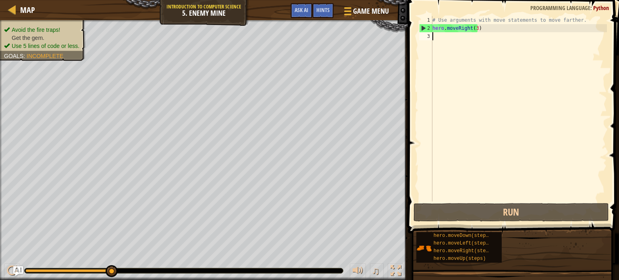
type textarea "h"
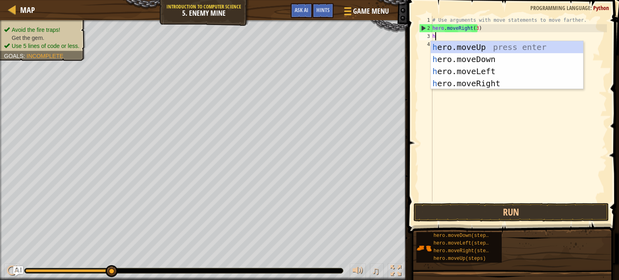
scroll to position [4, 0]
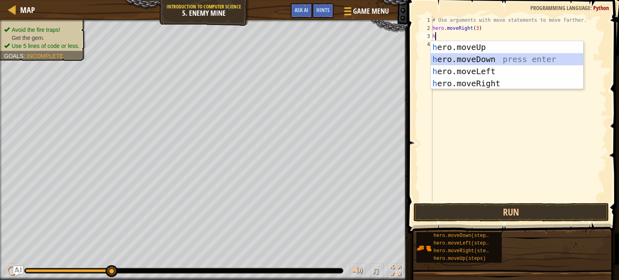
click at [440, 54] on div "h ero.moveUp press enter h ero.moveDown press enter h ero.moveLeft press enter …" at bounding box center [507, 77] width 152 height 73
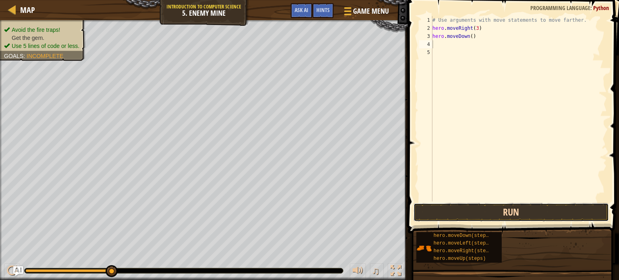
click at [458, 215] on button "Run" at bounding box center [512, 212] width 196 height 19
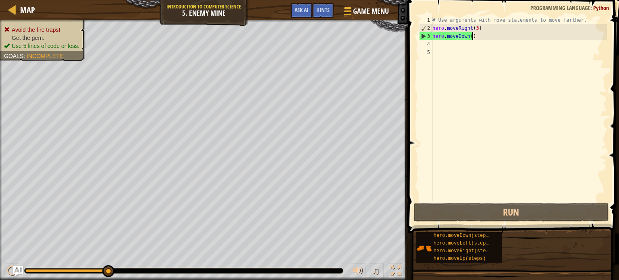
click at [490, 40] on div "# Use arguments with move statements to move farther. hero . moveRight ( 3 ) he…" at bounding box center [519, 117] width 176 height 202
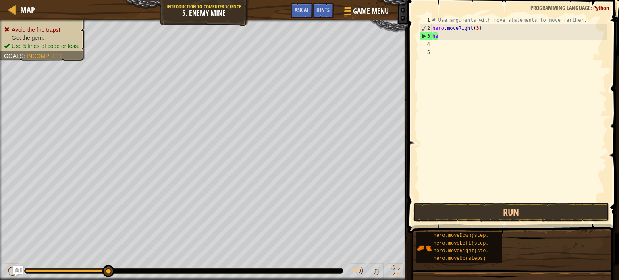
type textarea "h"
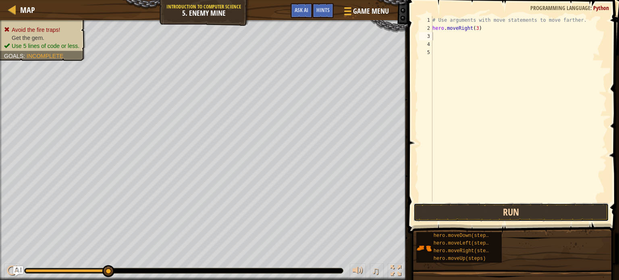
click at [459, 217] on button "Run" at bounding box center [512, 212] width 196 height 19
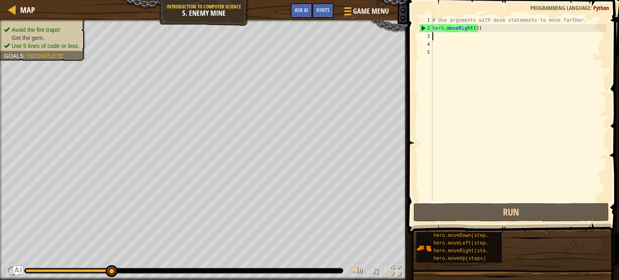
click at [437, 36] on div "# Use arguments with move statements to move farther. hero . moveRight ( 3 )" at bounding box center [519, 117] width 176 height 202
type textarea "h"
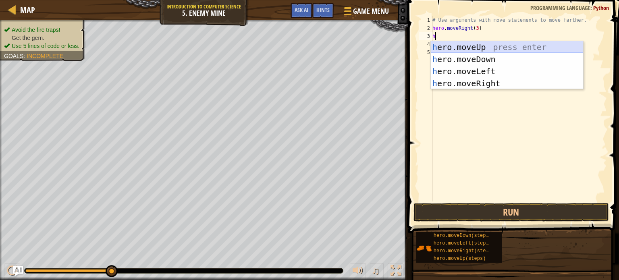
click at [462, 45] on div "h ero.moveUp press enter h ero.moveDown press enter h ero.moveLeft press enter …" at bounding box center [507, 77] width 152 height 73
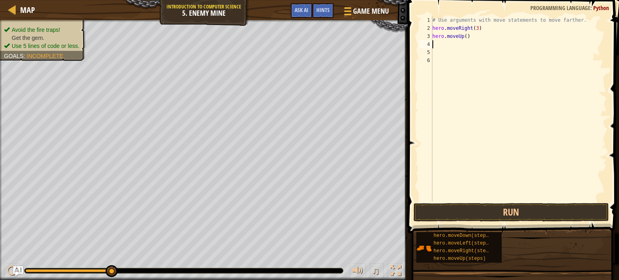
type textarea "h"
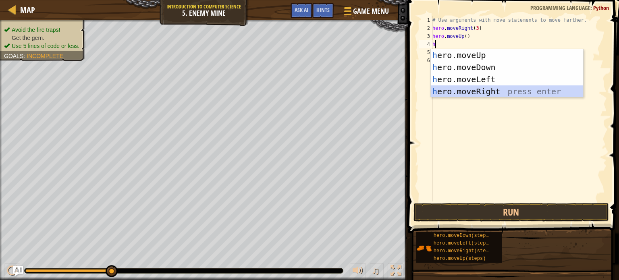
click at [456, 90] on div "h ero.moveUp press enter h ero.moveDown press enter h ero.moveLeft press enter …" at bounding box center [507, 85] width 152 height 73
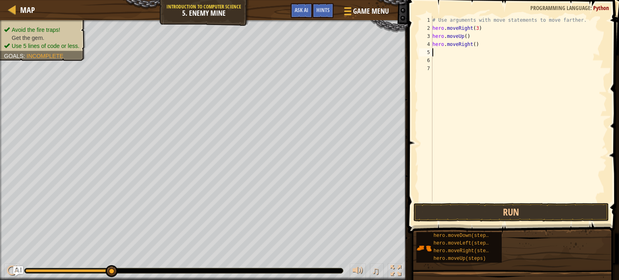
type textarea "h"
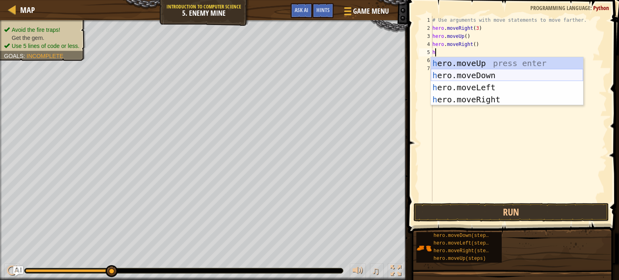
click at [452, 75] on div "h ero.moveUp press enter h ero.moveDown press enter h ero.moveLeft press enter …" at bounding box center [507, 93] width 152 height 73
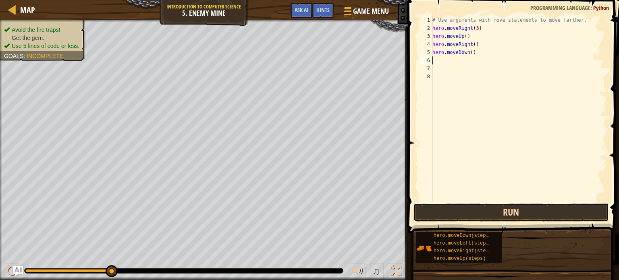
click at [456, 209] on button "Run" at bounding box center [512, 212] width 196 height 19
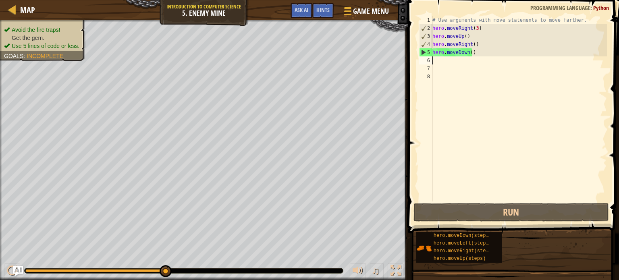
type textarea "h"
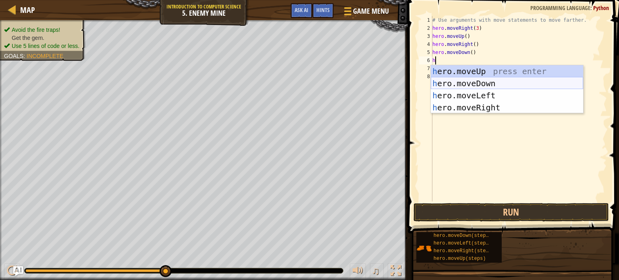
click at [450, 83] on div "h ero.moveUp press enter h ero.moveDown press enter h ero.moveLeft press enter …" at bounding box center [507, 101] width 152 height 73
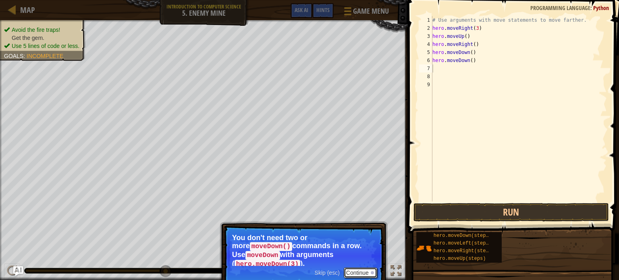
click at [353, 268] on button "Continue" at bounding box center [360, 273] width 33 height 10
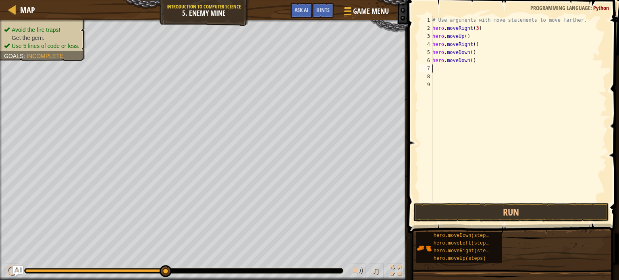
type textarea "h"
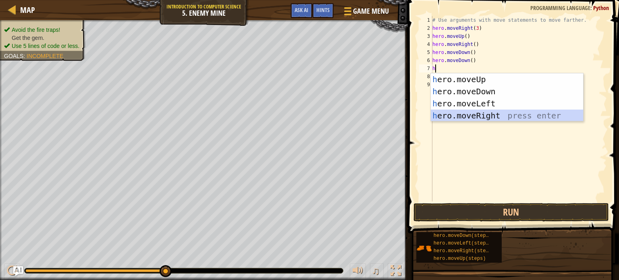
click at [494, 111] on div "h ero.moveUp press enter h ero.moveDown press enter h ero.moveLeft press enter …" at bounding box center [507, 109] width 152 height 73
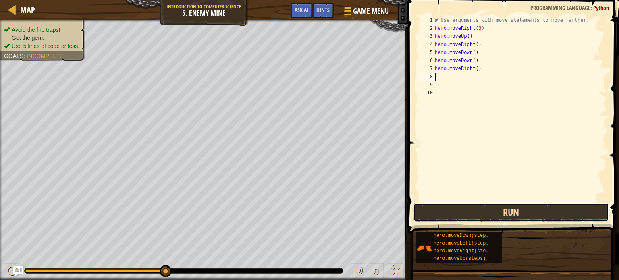
click at [475, 208] on button "Run" at bounding box center [512, 212] width 196 height 19
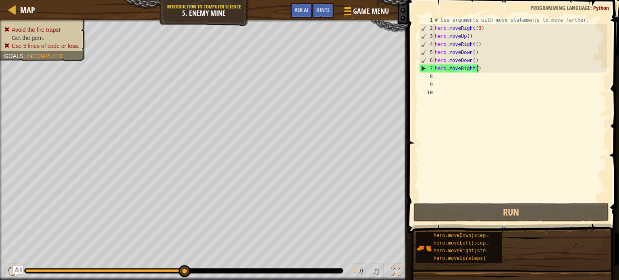
click at [486, 69] on div "# Use arguments with move statements to move farther. hero . moveRight ( 3 ) he…" at bounding box center [521, 117] width 174 height 202
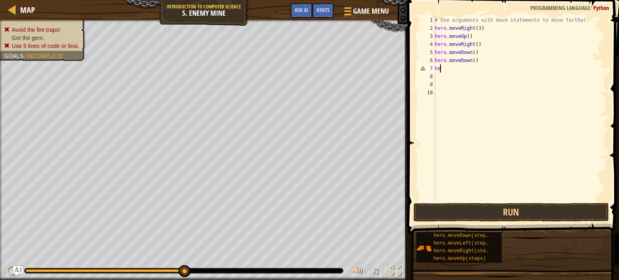
type textarea "h"
click at [481, 61] on div "# Use arguments with move statements to move farther. hero . moveRight ( 3 ) he…" at bounding box center [521, 117] width 174 height 202
type textarea "h"
click at [487, 208] on button "Run" at bounding box center [512, 212] width 196 height 19
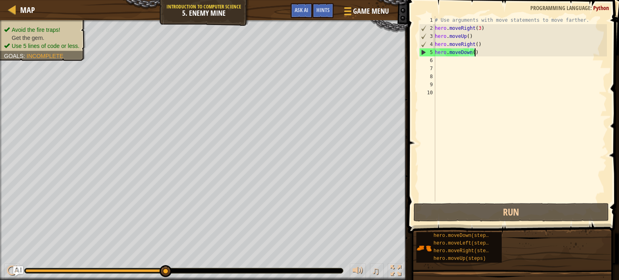
click at [480, 51] on div "# Use arguments with move statements to move farther. hero . moveRight ( 3 ) he…" at bounding box center [521, 117] width 174 height 202
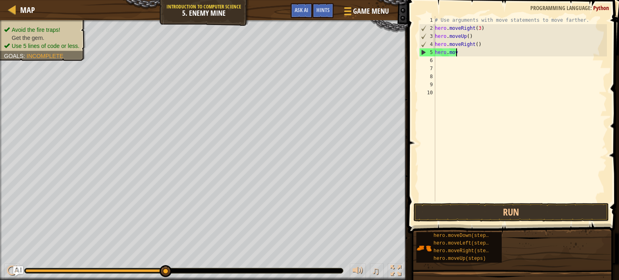
type textarea "h"
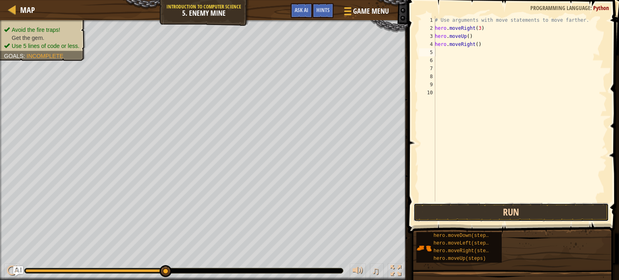
click at [462, 217] on button "Run" at bounding box center [512, 212] width 196 height 19
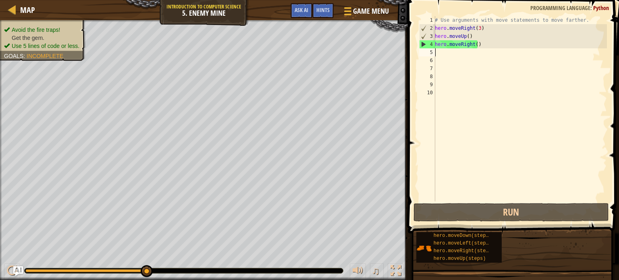
click at [448, 54] on div "# Use arguments with move statements to move farther. hero . moveRight ( 3 ) he…" at bounding box center [521, 117] width 174 height 202
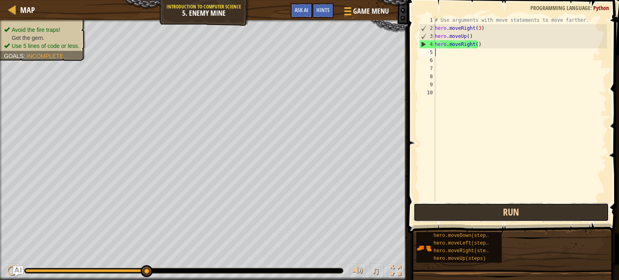
click at [464, 213] on button "Run" at bounding box center [512, 212] width 196 height 19
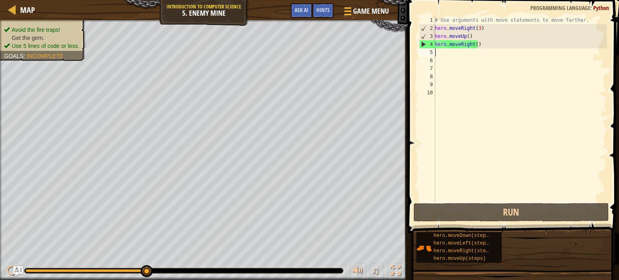
click at [495, 41] on div "# Use arguments with move statements to move farther. hero . moveRight ( 3 ) he…" at bounding box center [521, 117] width 174 height 202
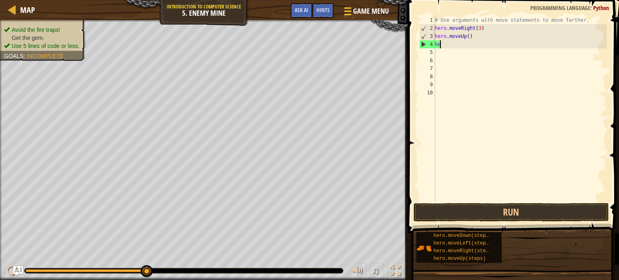
type textarea "h"
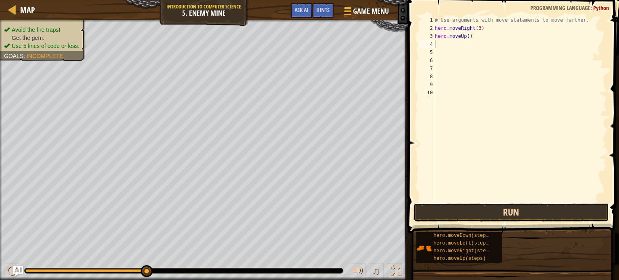
click at [454, 216] on button "Run" at bounding box center [512, 212] width 196 height 19
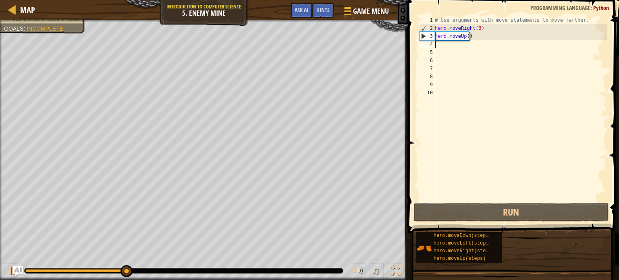
type textarea "h"
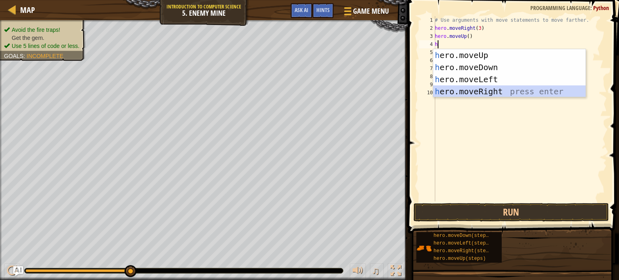
click at [486, 87] on div "h ero.moveUp press enter h ero.moveDown press enter h ero.moveLeft press enter …" at bounding box center [510, 85] width 152 height 73
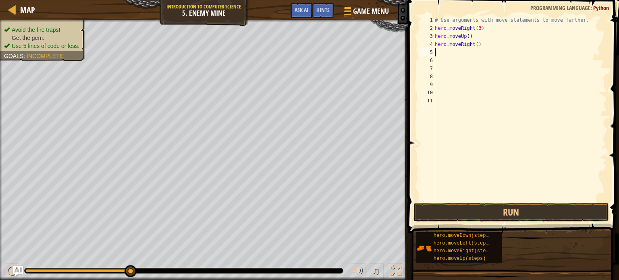
click at [440, 53] on div "# Use arguments with move statements to move farther. hero . moveRight ( 3 ) he…" at bounding box center [521, 117] width 174 height 202
type textarea "d"
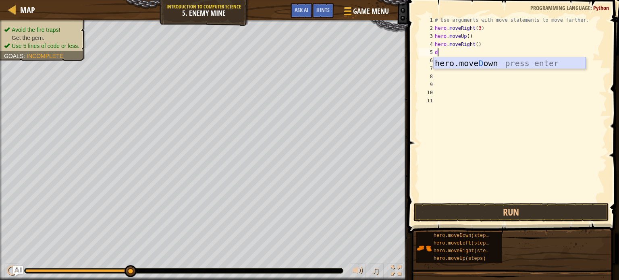
click at [489, 64] on div "hero.move D own press enter" at bounding box center [510, 75] width 152 height 36
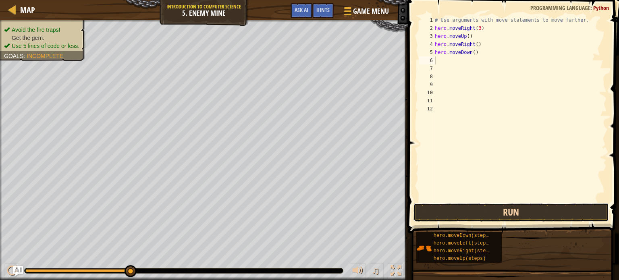
click at [490, 209] on button "Run" at bounding box center [512, 212] width 196 height 19
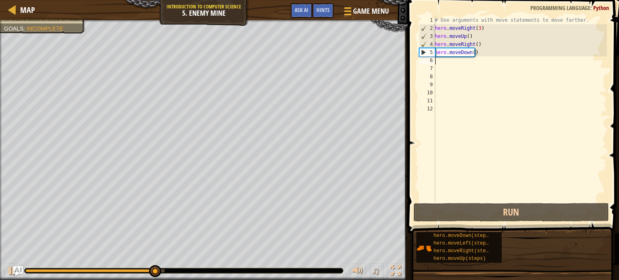
type textarea "h"
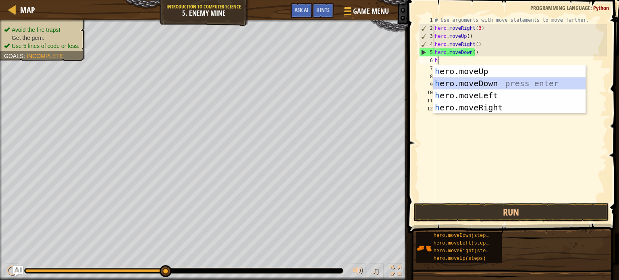
click at [459, 82] on div "h ero.moveUp press enter h ero.moveDown press enter h ero.moveLeft press enter …" at bounding box center [510, 101] width 152 height 73
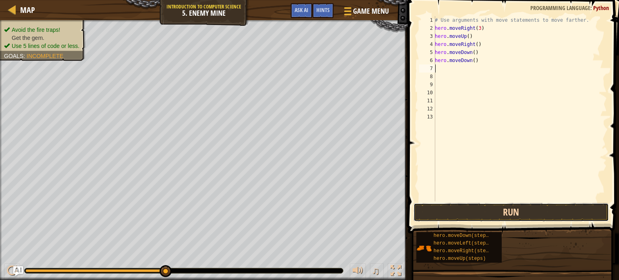
click at [480, 214] on button "Run" at bounding box center [512, 212] width 196 height 19
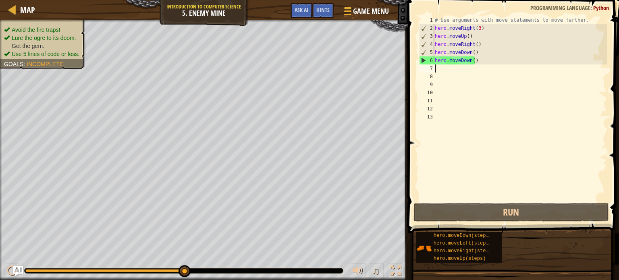
click at [48, 27] on ul "Avoid the fire traps! Lure the ogre to its doom. Get the gem. Use 5 lines of co…" at bounding box center [42, 42] width 77 height 32
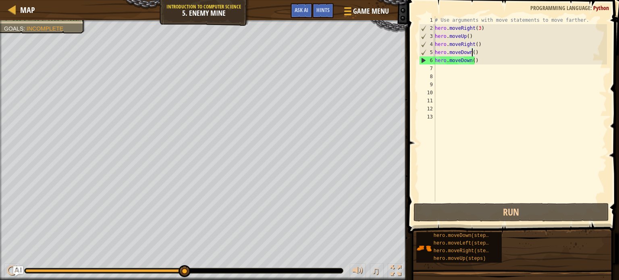
click at [471, 52] on div "# Use arguments with move statements to move farther. hero . moveRight ( 3 ) he…" at bounding box center [521, 117] width 174 height 202
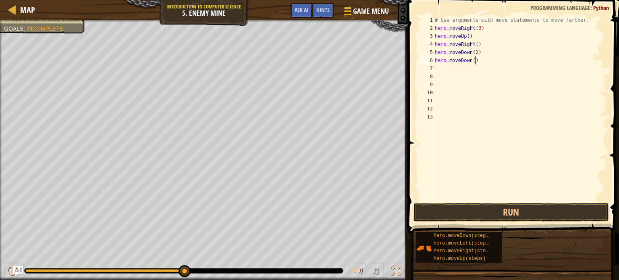
click at [476, 60] on div "# Use arguments with move statements to move farther. hero . moveRight ( 3 ) he…" at bounding box center [521, 117] width 174 height 202
type textarea "h"
click at [489, 211] on button "Run" at bounding box center [512, 212] width 196 height 19
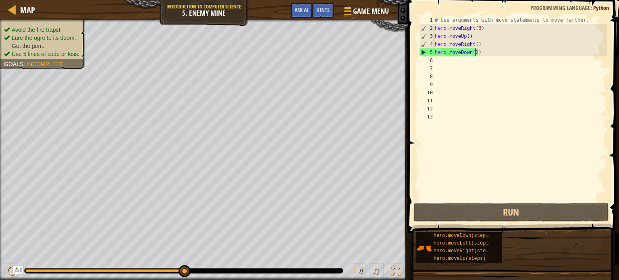
click at [474, 51] on div "# Use arguments with move statements to move farther. hero . moveRight ( 3 ) he…" at bounding box center [521, 117] width 174 height 202
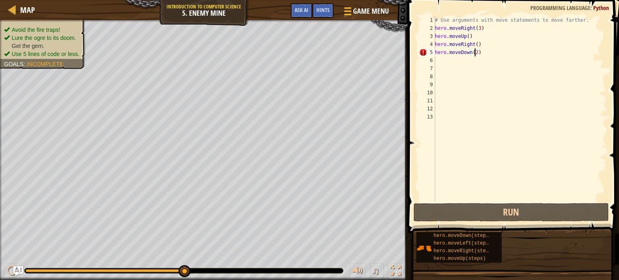
scroll to position [4, 3]
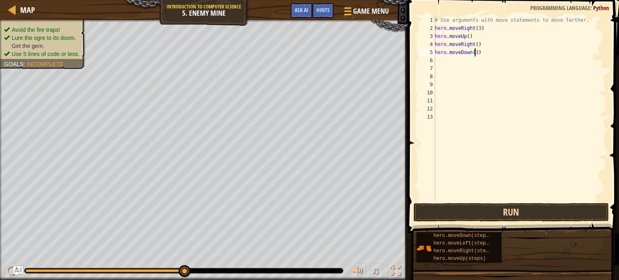
type textarea "hero.moveDown(3)"
click at [489, 221] on button "Run" at bounding box center [512, 212] width 196 height 19
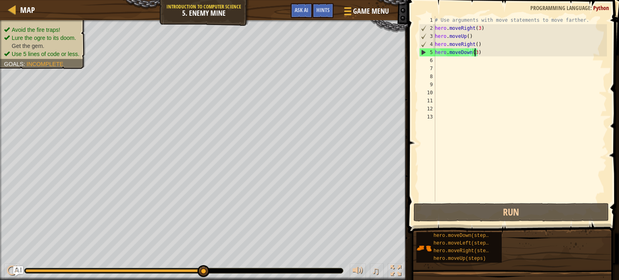
click at [446, 64] on div "# Use arguments with move statements to move farther. hero . moveRight ( 3 ) he…" at bounding box center [521, 117] width 174 height 202
type textarea "h"
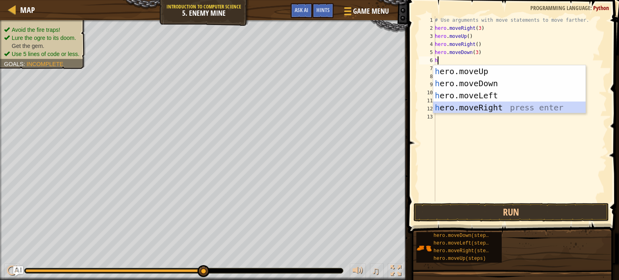
click at [506, 103] on div "h ero.moveUp press enter h ero.moveDown press enter h ero.moveLeft press enter …" at bounding box center [510, 101] width 152 height 73
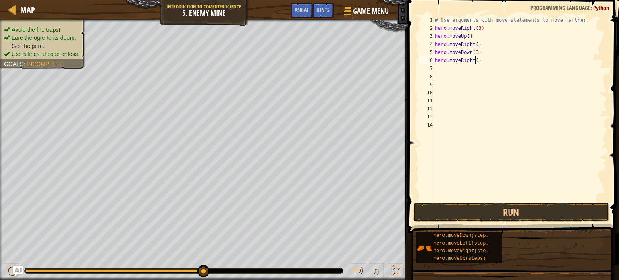
click at [474, 62] on div "# Use arguments with move statements to move farther. hero . moveRight ( 3 ) he…" at bounding box center [521, 117] width 174 height 202
click at [482, 60] on div "# Use arguments with move statements to move farther. hero . moveRight ( 3 ) he…" at bounding box center [521, 117] width 174 height 202
type textarea "h"
click at [484, 44] on div "# Use arguments with move statements to move farther. hero . moveRight ( 3 ) he…" at bounding box center [521, 117] width 174 height 202
type textarea "h"
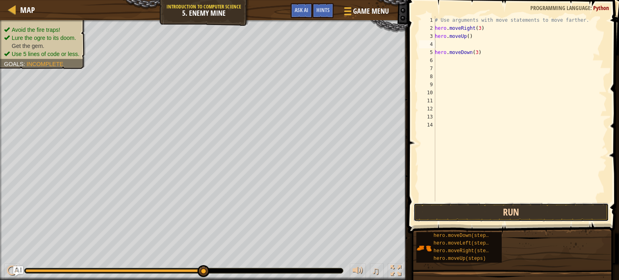
click at [471, 209] on button "Run" at bounding box center [512, 212] width 196 height 19
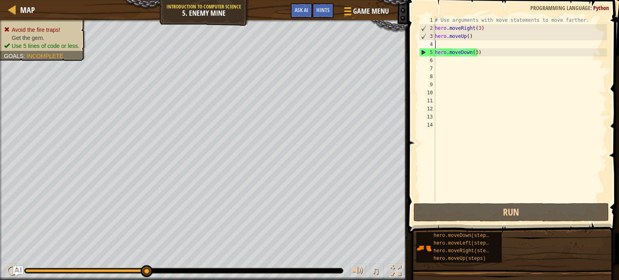
type textarea "h"
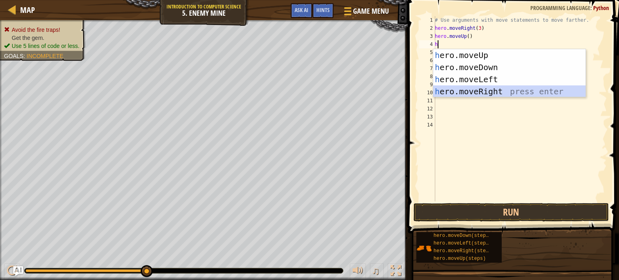
drag, startPoint x: 494, startPoint y: 88, endPoint x: 477, endPoint y: 100, distance: 20.5
click at [477, 100] on div "# Use arguments with move statements to move farther. hero . moveRight ( 3 ) he…" at bounding box center [521, 117] width 174 height 202
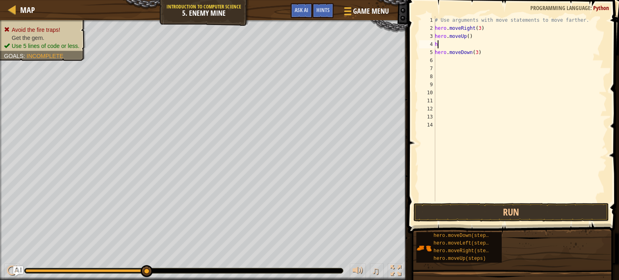
click at [444, 45] on div "# Use arguments with move statements to move farther. hero . moveRight ( 3 ) he…" at bounding box center [521, 117] width 174 height 202
type textarea "hh"
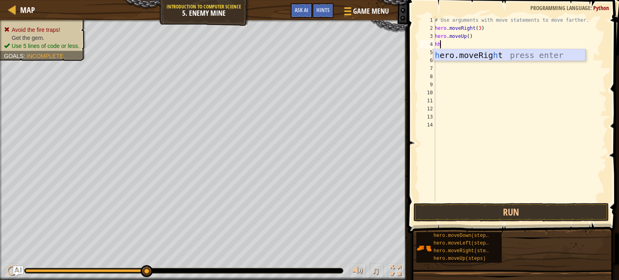
click at [449, 56] on div "h ero.moveRig h t press enter" at bounding box center [510, 67] width 152 height 36
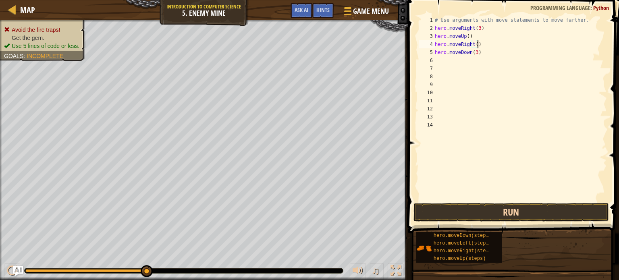
type textarea "hero.moveRight()"
click at [479, 209] on button "Run" at bounding box center [512, 212] width 196 height 19
